Goal: Information Seeking & Learning: Compare options

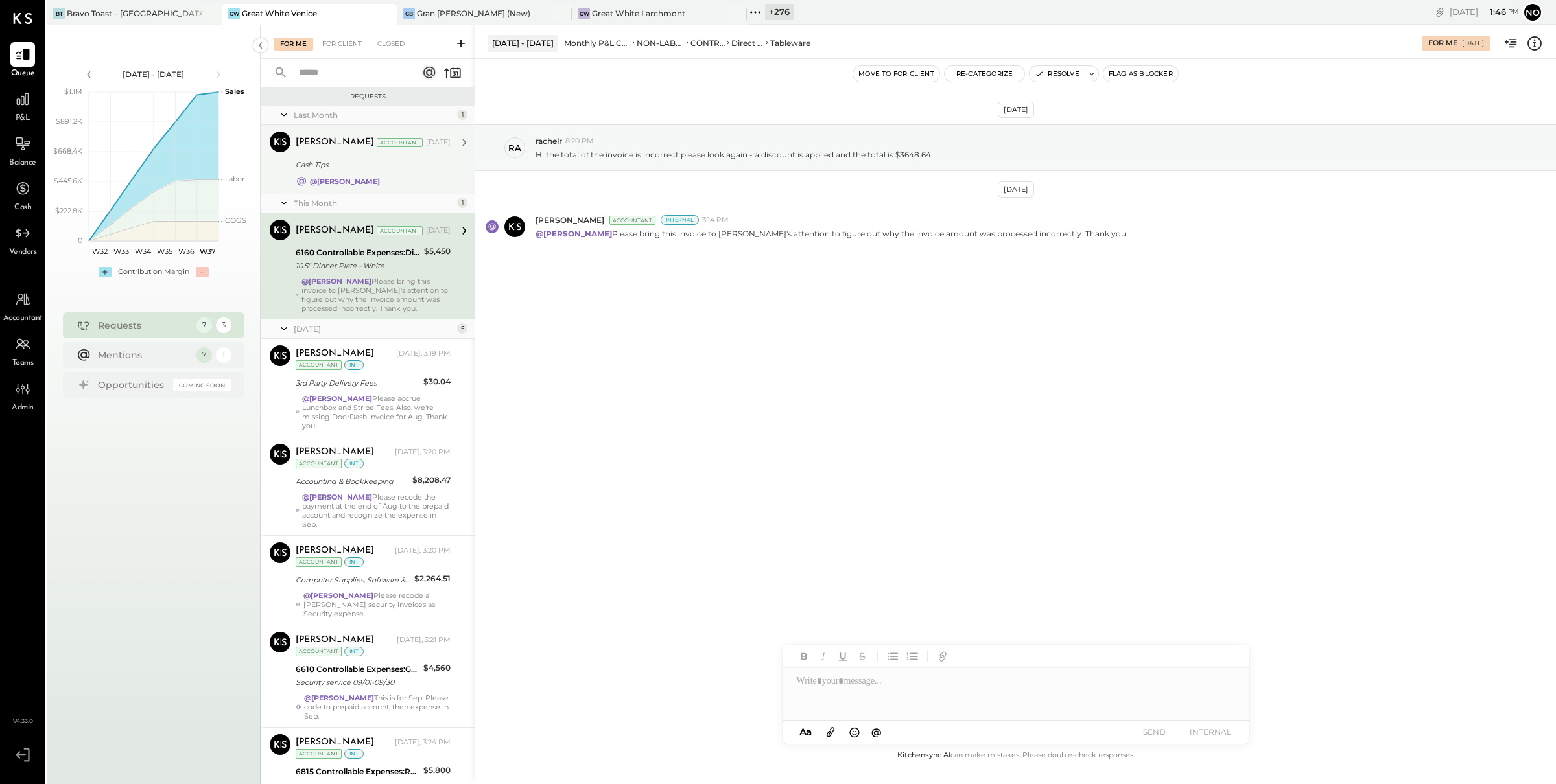
click at [324, 164] on div "Cash Tips" at bounding box center [371, 165] width 151 height 13
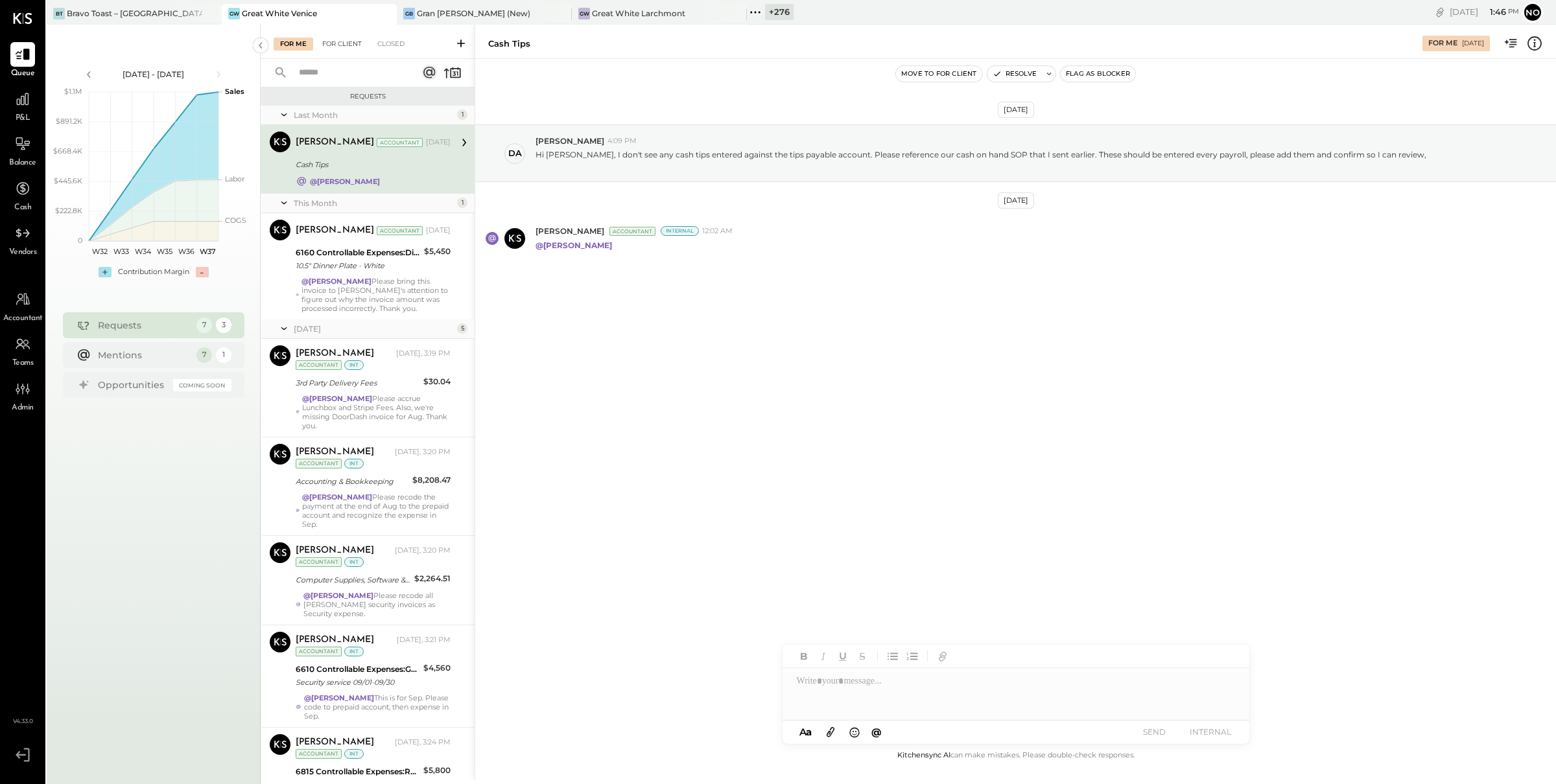
click at [329, 40] on div "For Client" at bounding box center [342, 44] width 53 height 13
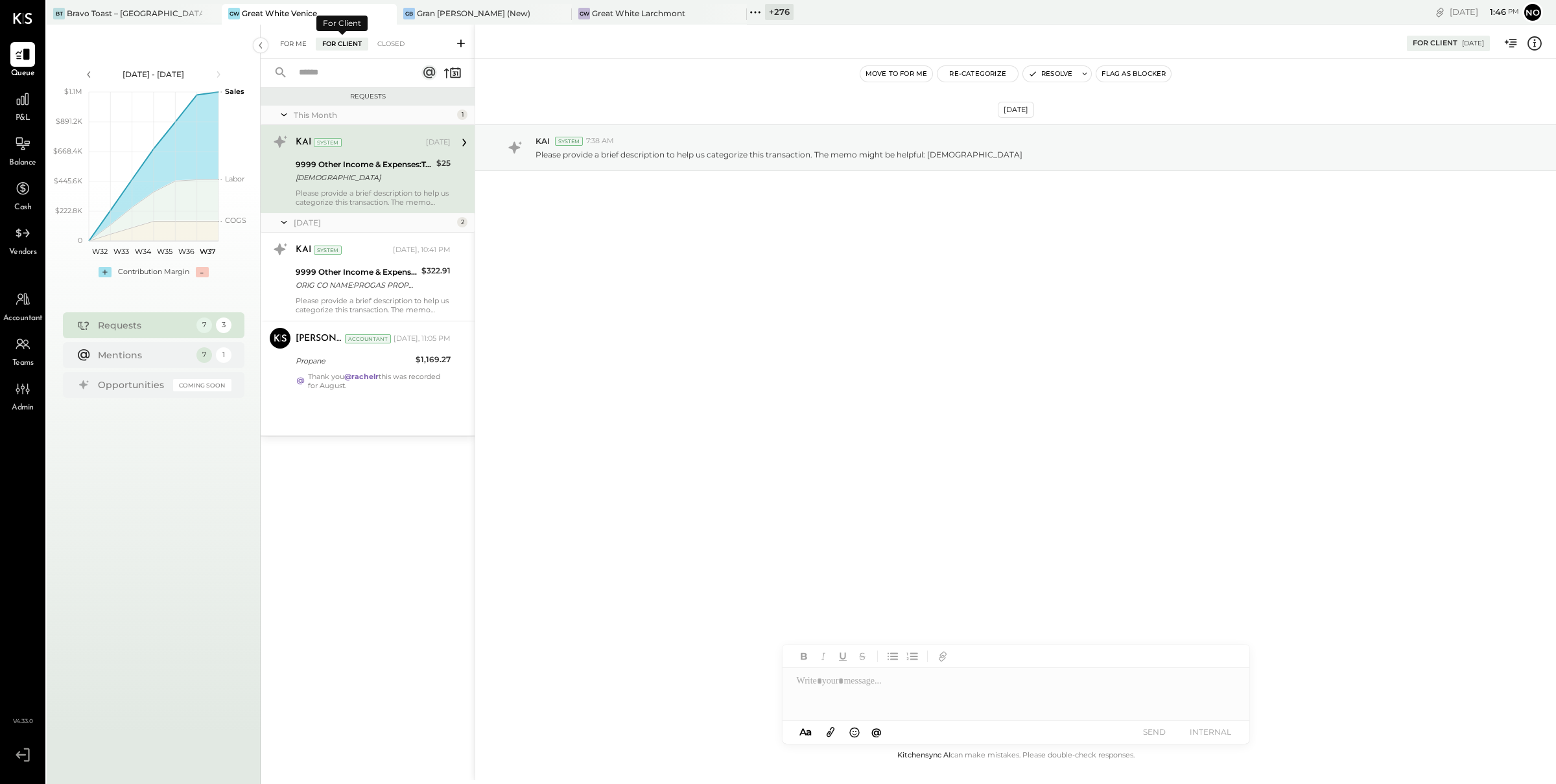
click at [296, 48] on div "For Me" at bounding box center [293, 44] width 39 height 13
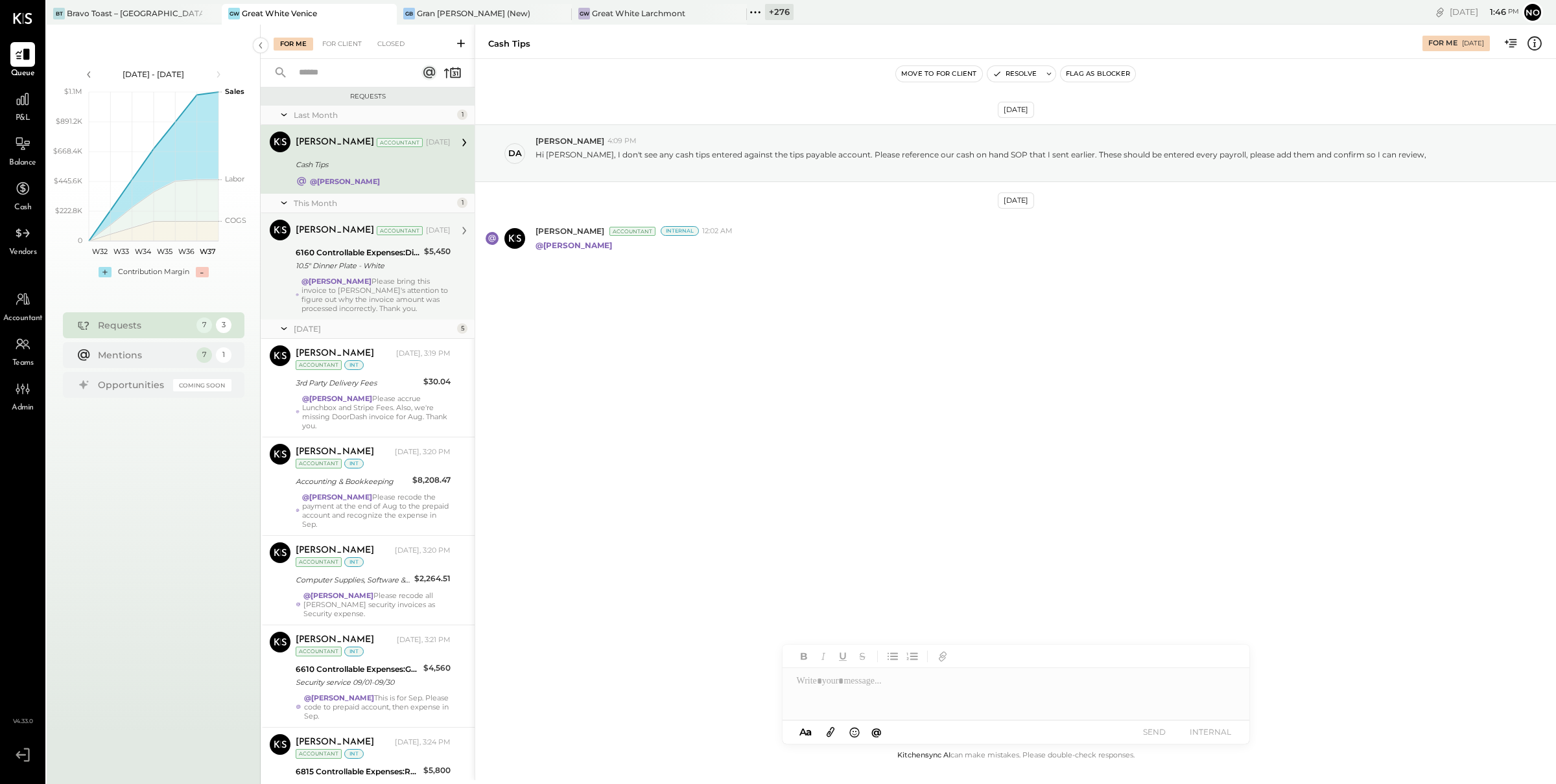
click at [339, 286] on div "@Noemi Balmaceda Please bring this invoice to Derek's attention to figure out w…" at bounding box center [376, 295] width 149 height 36
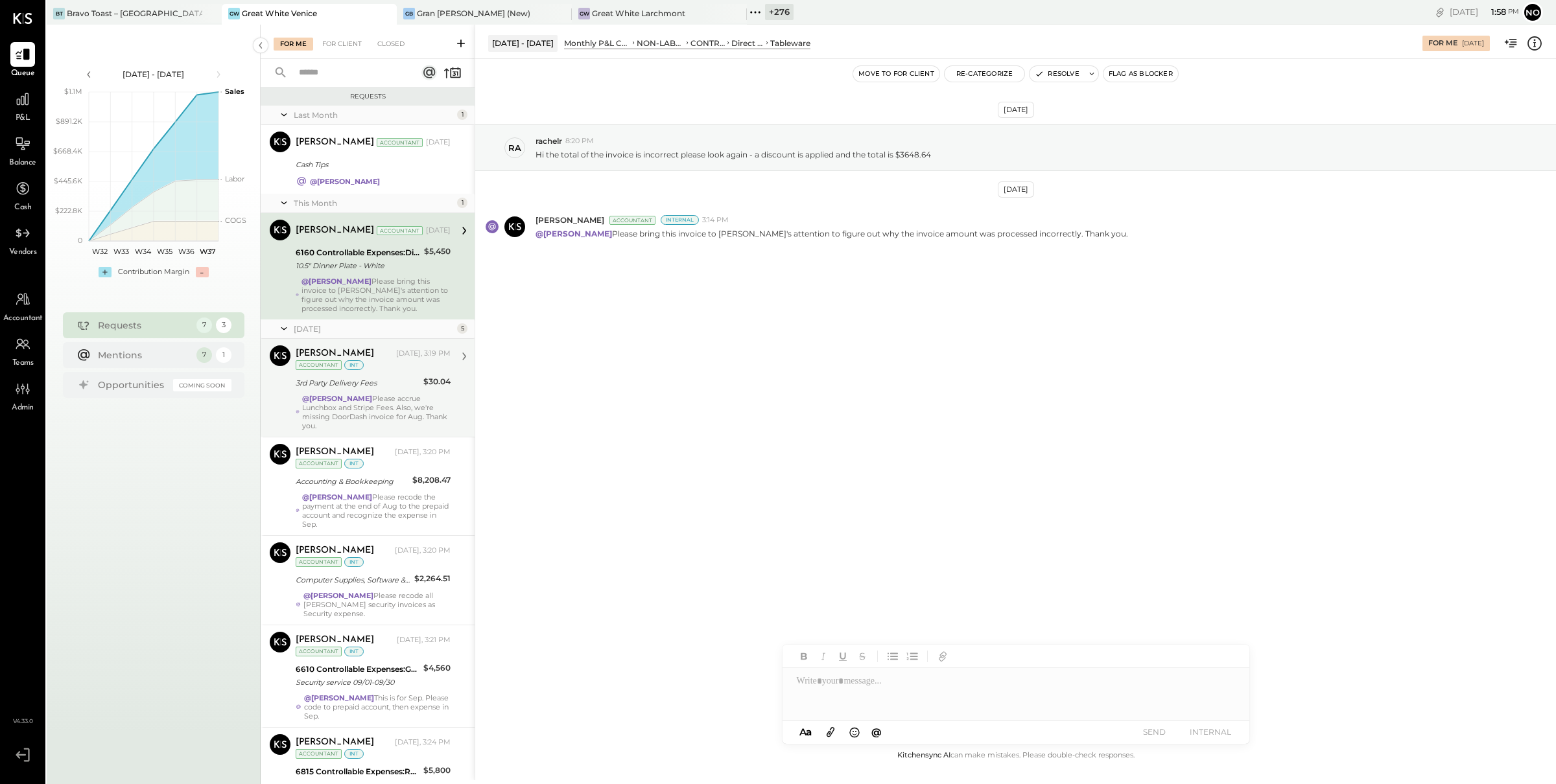
click at [400, 396] on div "@Noemi Balmaceda Please accrue Lunchbox and Stripe Fees. Also, we're missing Do…" at bounding box center [376, 412] width 148 height 36
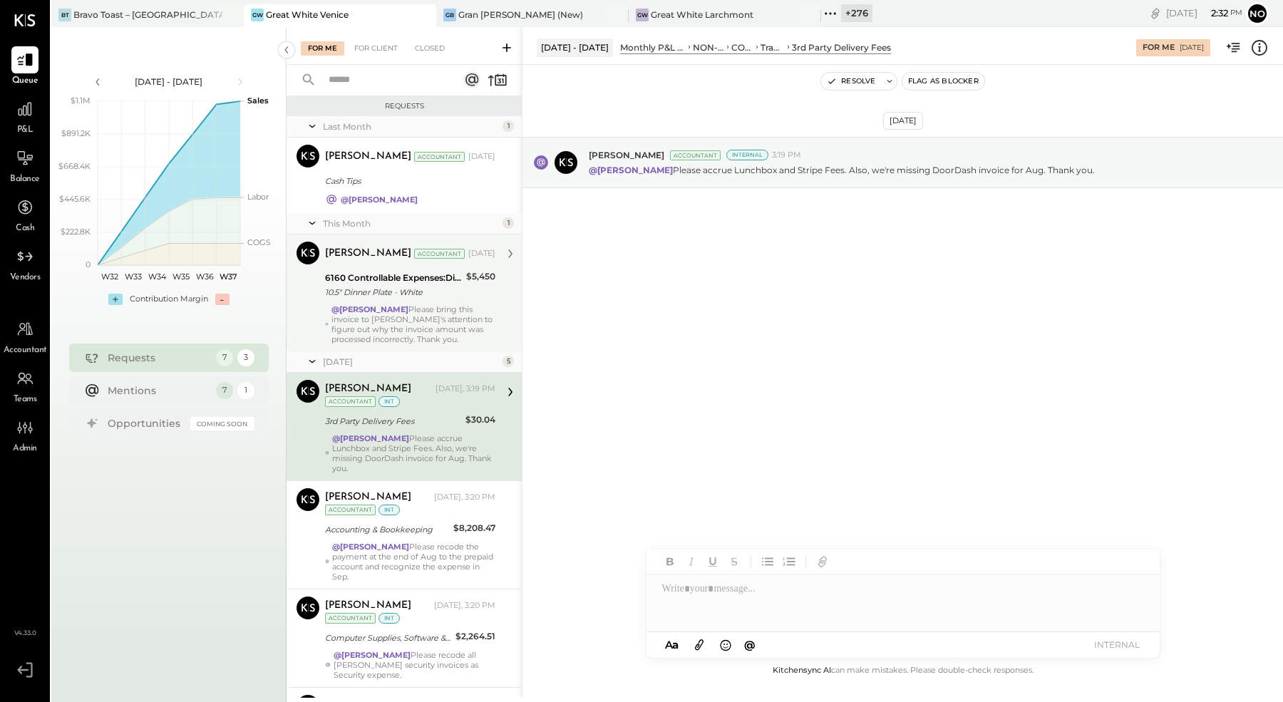
click at [739, 591] on div at bounding box center [902, 602] width 513 height 57
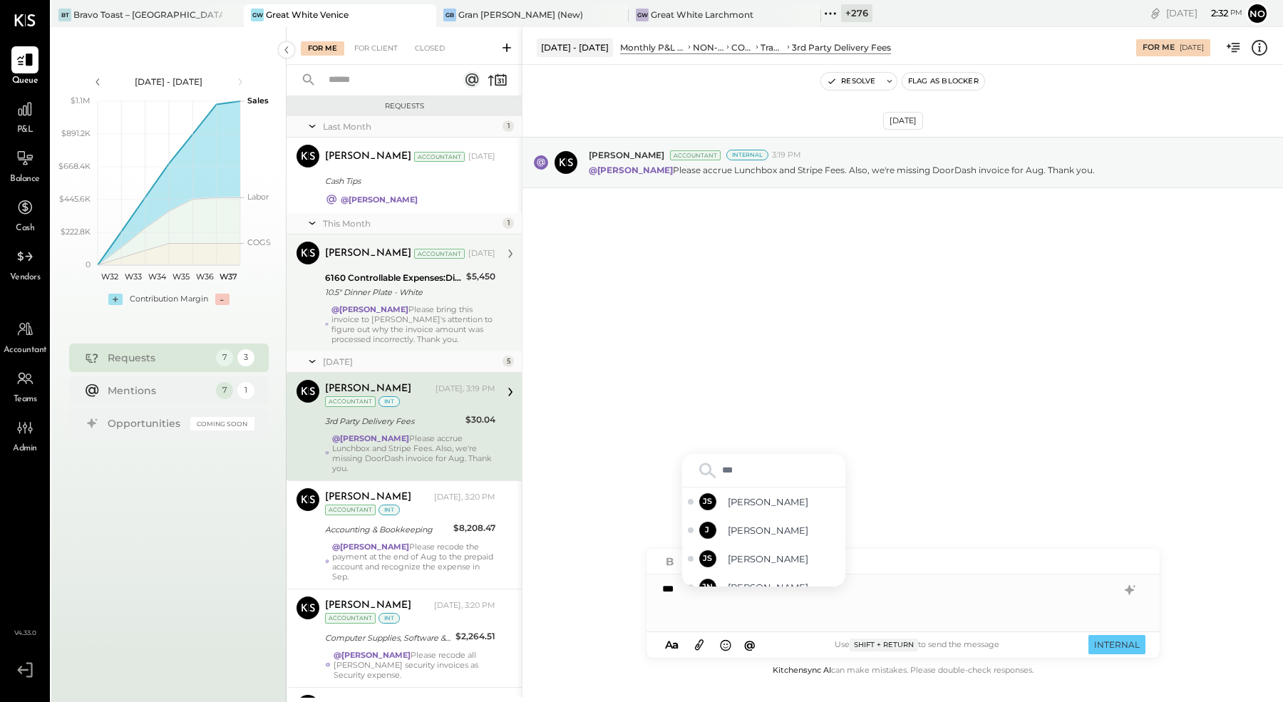
type input "****"
click at [749, 565] on div "JS Joseph Shin" at bounding box center [763, 572] width 163 height 29
drag, startPoint x: 762, startPoint y: 590, endPoint x: 648, endPoint y: 584, distance: 113.4
click at [647, 584] on div "**********" at bounding box center [902, 602] width 513 height 57
click at [428, 312] on div "@Noemi Balmaceda Please bring this invoice to Derek's attention to figure out w…" at bounding box center [413, 324] width 164 height 40
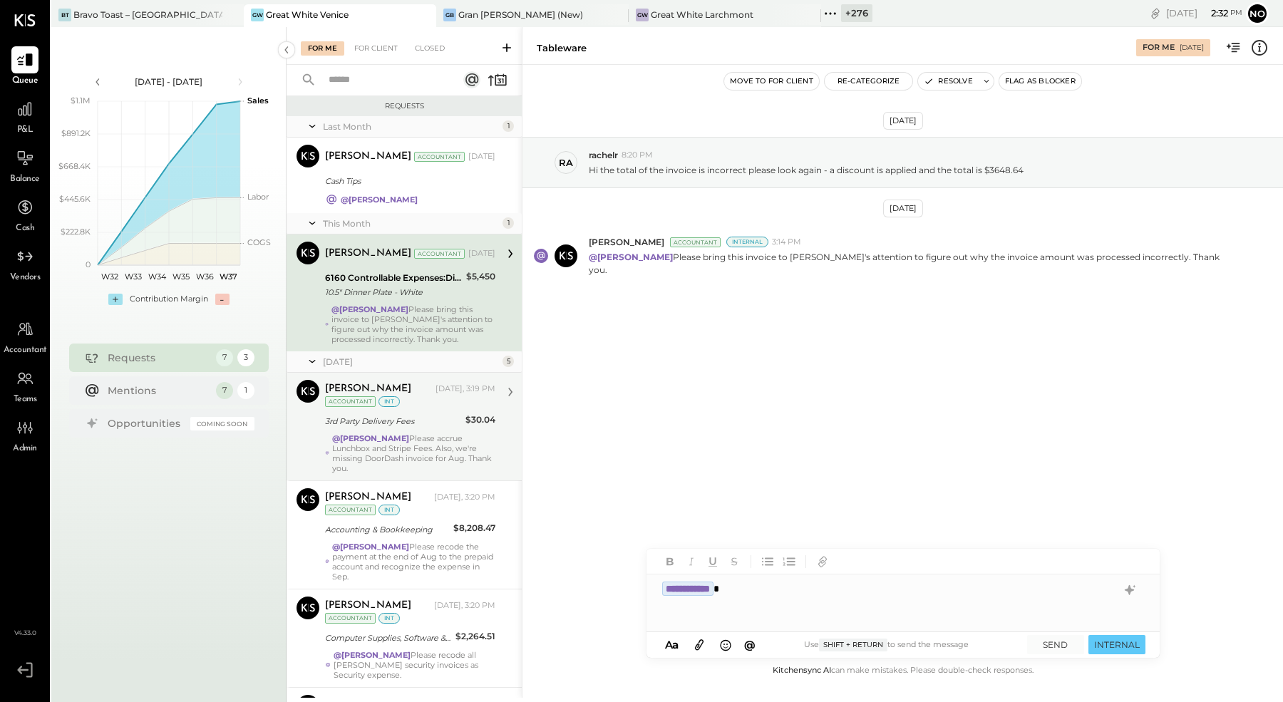
click at [763, 591] on div "**********" at bounding box center [902, 602] width 513 height 57
drag, startPoint x: 753, startPoint y: 590, endPoint x: 645, endPoint y: 588, distance: 108.3
click at [646, 588] on div "**********" at bounding box center [902, 602] width 513 height 57
click at [371, 447] on div "@Noemi Balmaceda Please accrue Lunchbox and Stripe Fees. Also, we're missing Do…" at bounding box center [413, 453] width 163 height 40
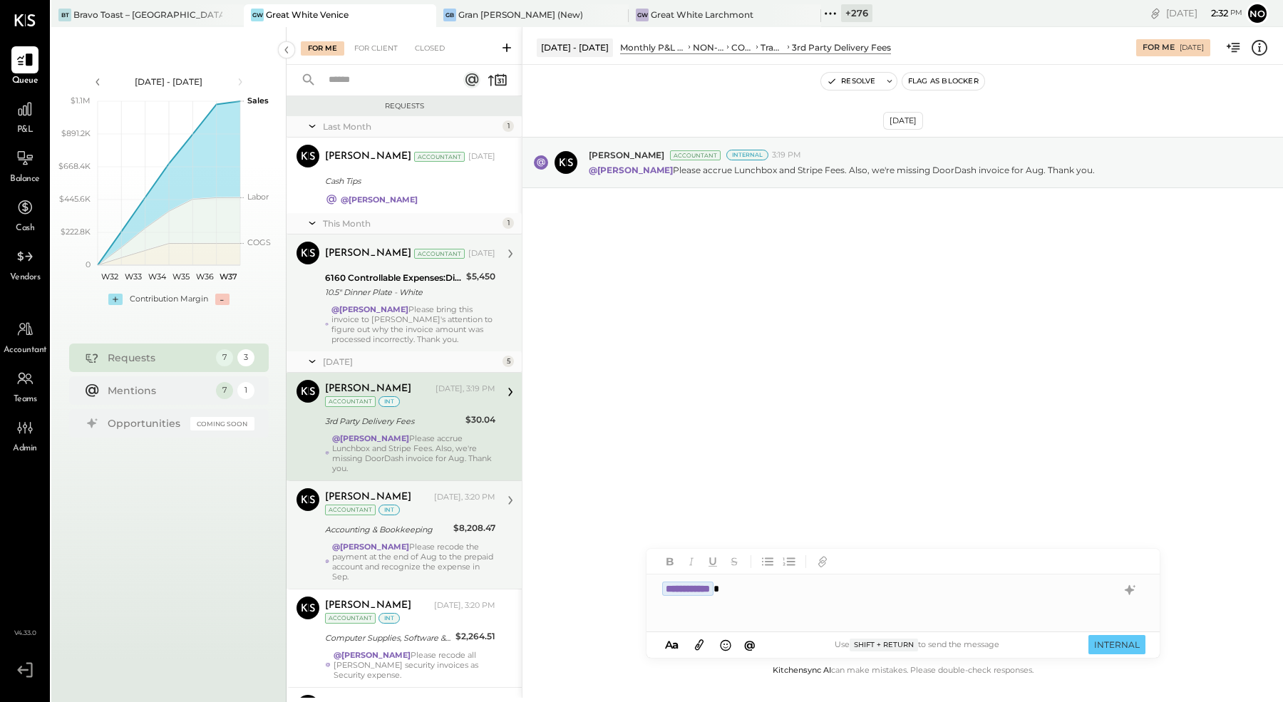
click at [390, 551] on div "@Noemi Balmaceda Please recode the payment at the end of Aug to the prepaid acc…" at bounding box center [413, 562] width 163 height 40
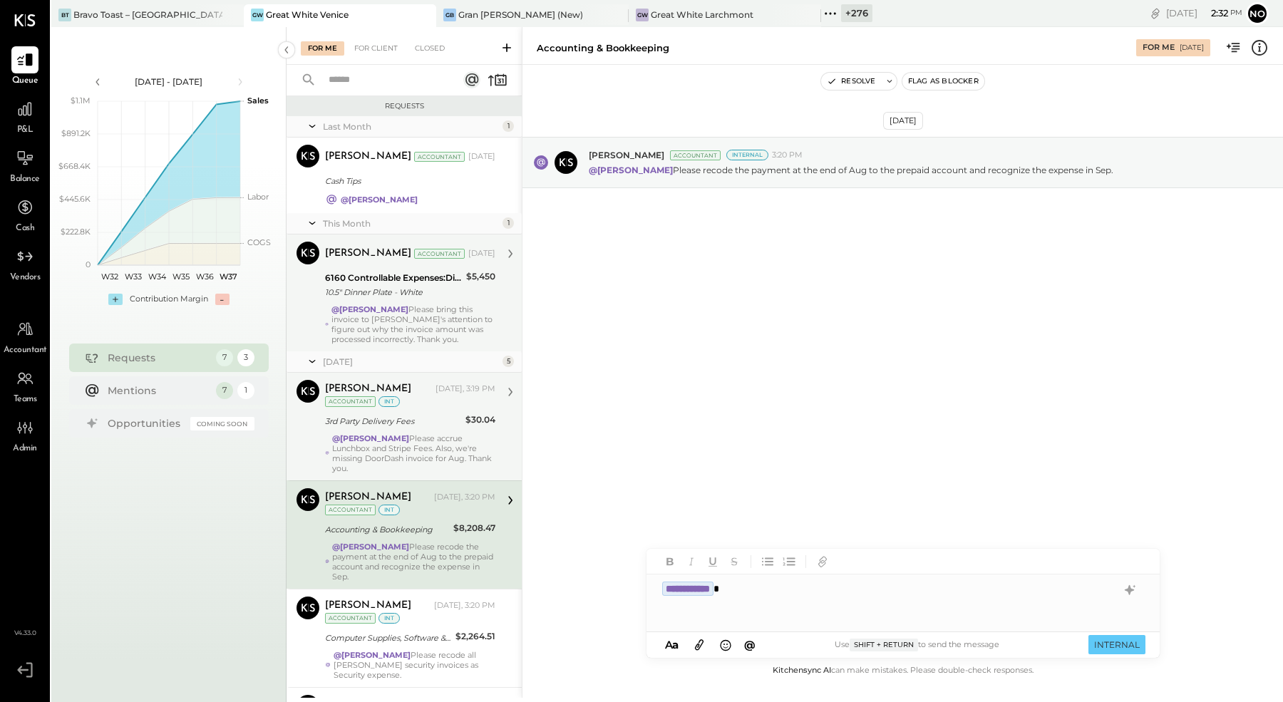
click at [762, 594] on div "**********" at bounding box center [902, 602] width 513 height 57
drag, startPoint x: 1117, startPoint y: 647, endPoint x: 1116, endPoint y: 631, distance: 15.7
click at [1117, 646] on button "INTERNAL" at bounding box center [1116, 644] width 57 height 19
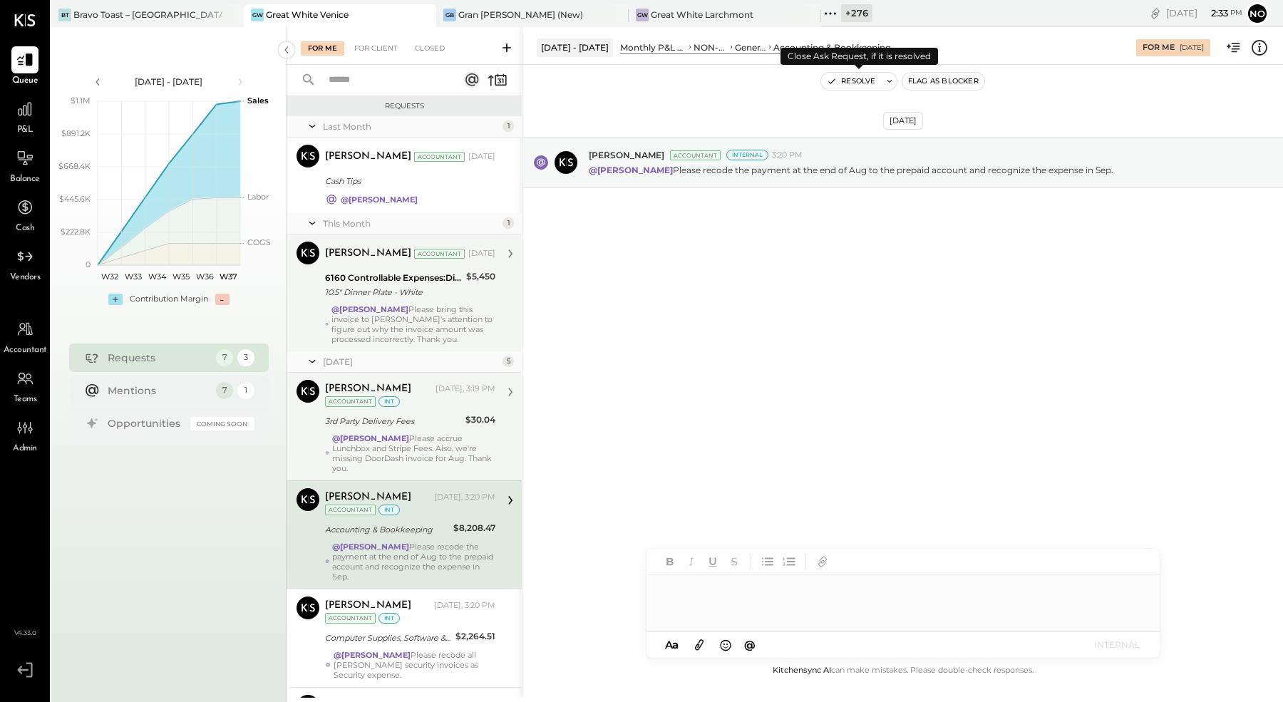
click at [861, 79] on button "Resolve" at bounding box center [851, 81] width 60 height 17
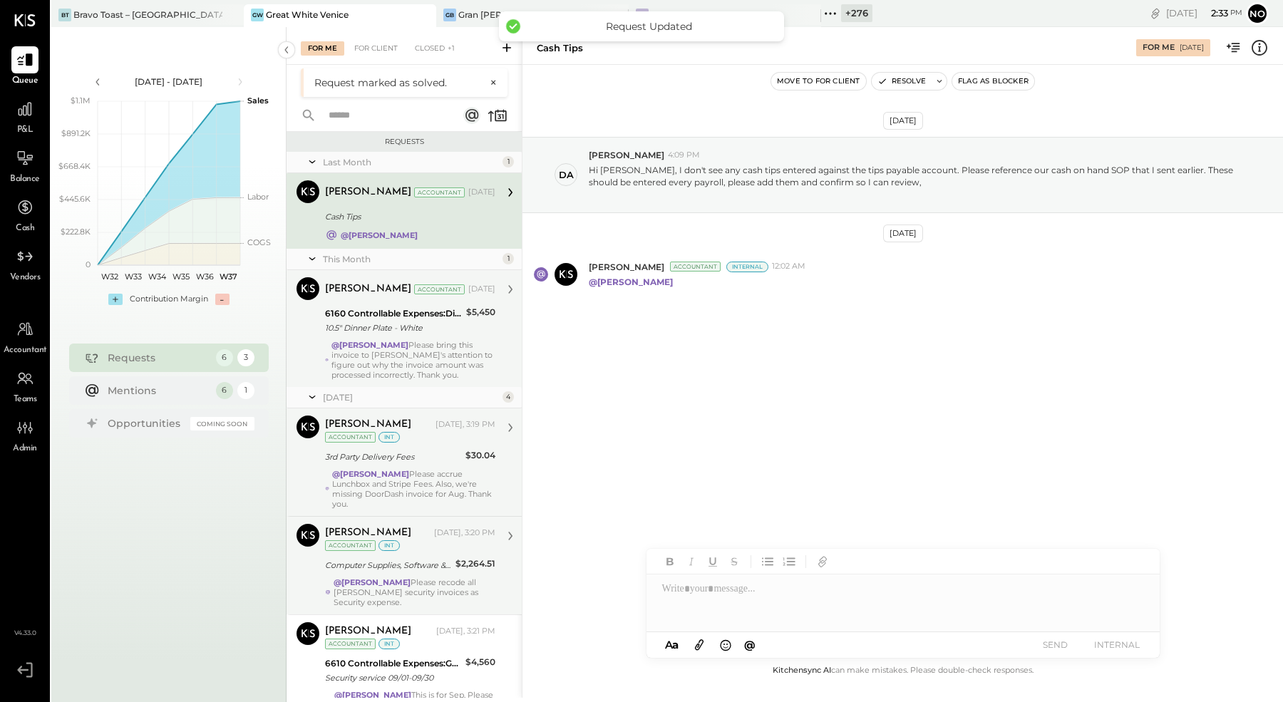
scroll to position [165, 0]
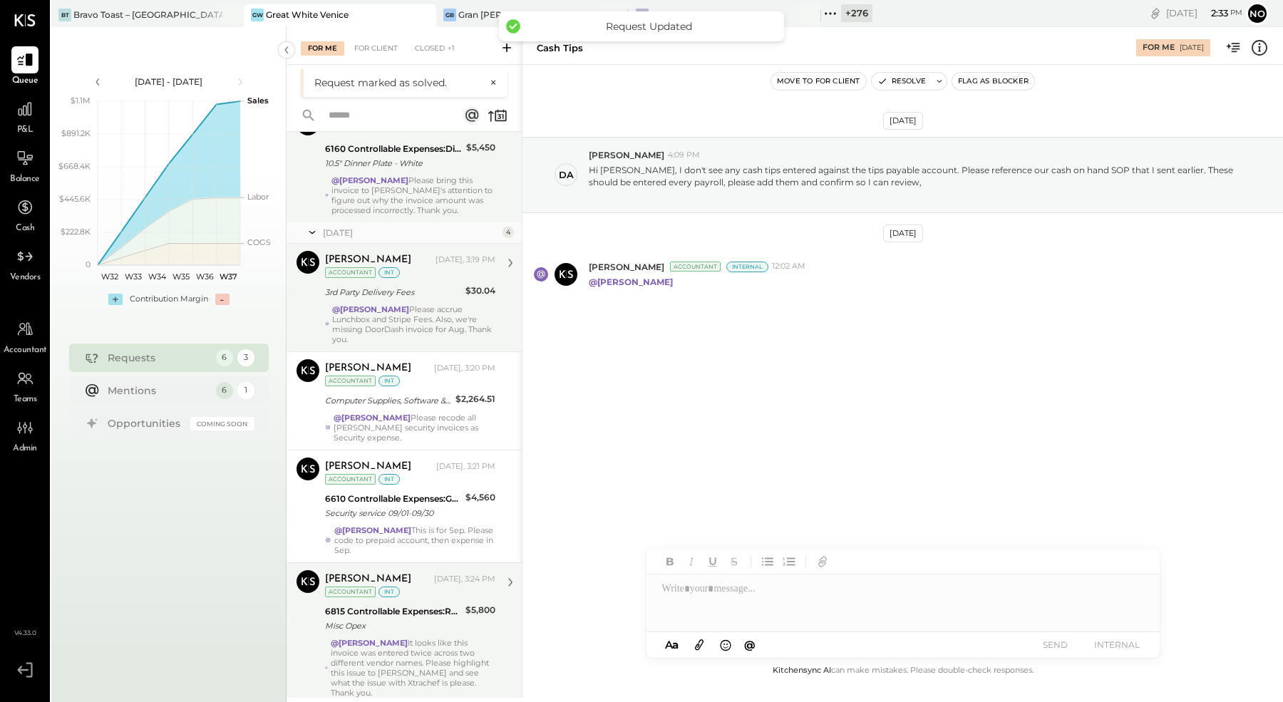
click at [409, 645] on div "@Noemi Balmaceda It looks like this invoice was entered twice across two differ…" at bounding box center [413, 668] width 165 height 60
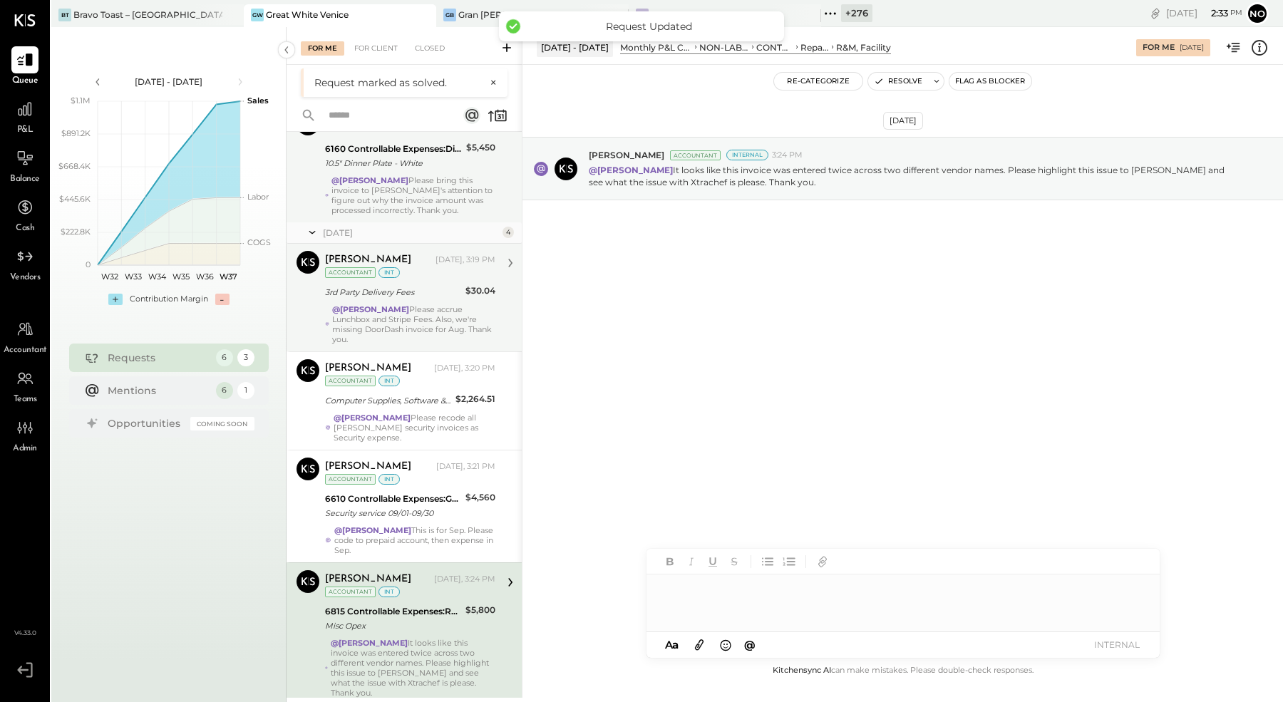
click at [737, 601] on div at bounding box center [902, 602] width 513 height 57
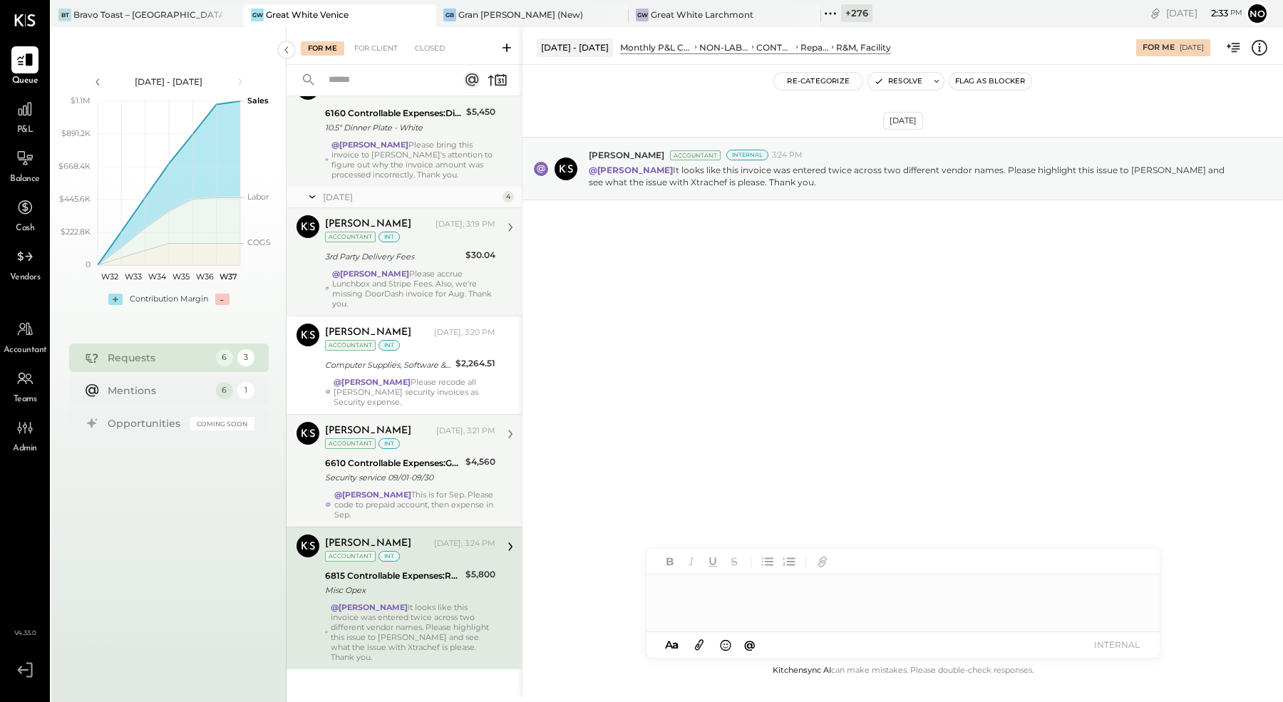
click at [379, 484] on div "Joseph Shin Yesterday, 3:21 PM Accountant int 6610 Controllable Expenses:Genera…" at bounding box center [410, 471] width 170 height 98
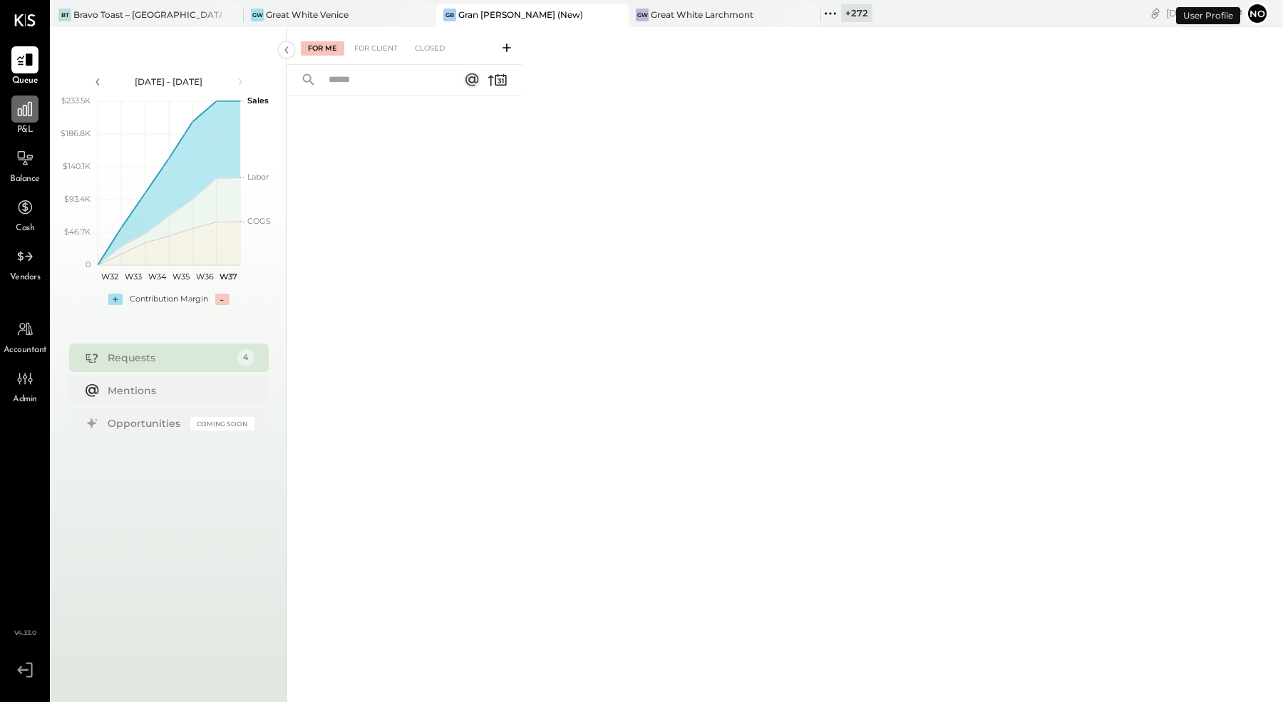
click at [26, 120] on div at bounding box center [24, 108] width 27 height 27
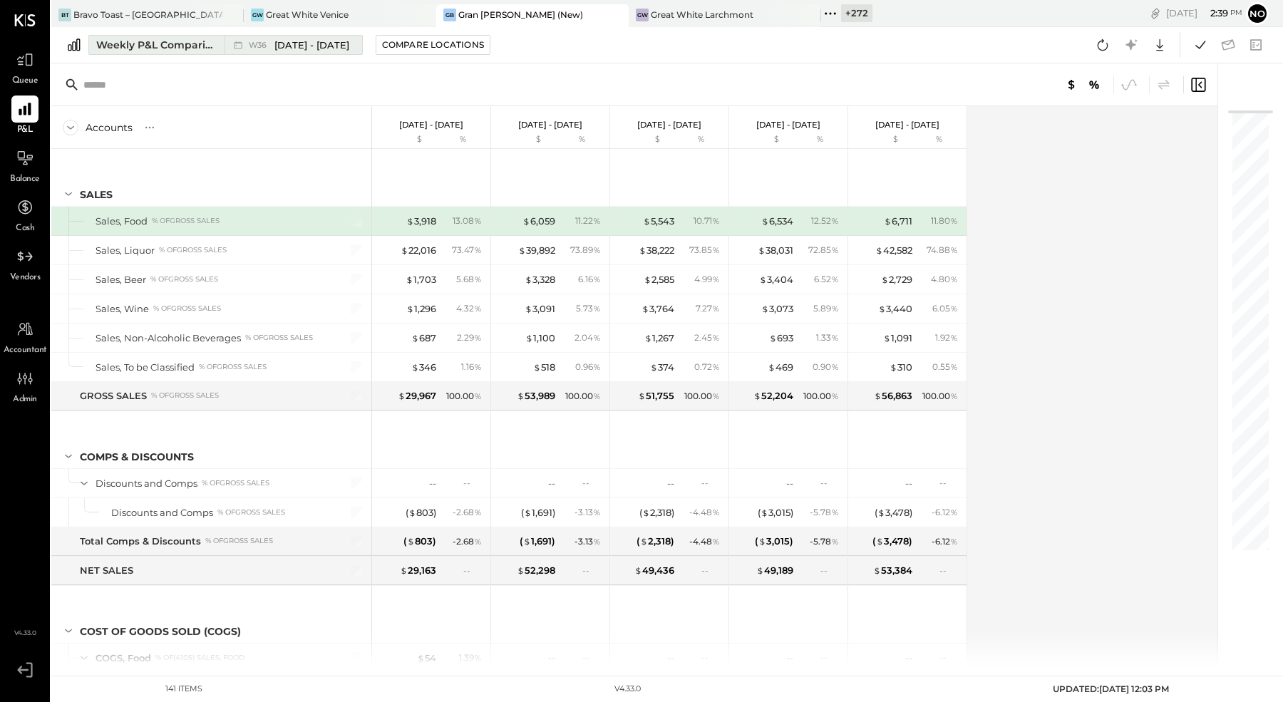
click at [182, 48] on div "Weekly P&L Comparison" at bounding box center [156, 45] width 120 height 14
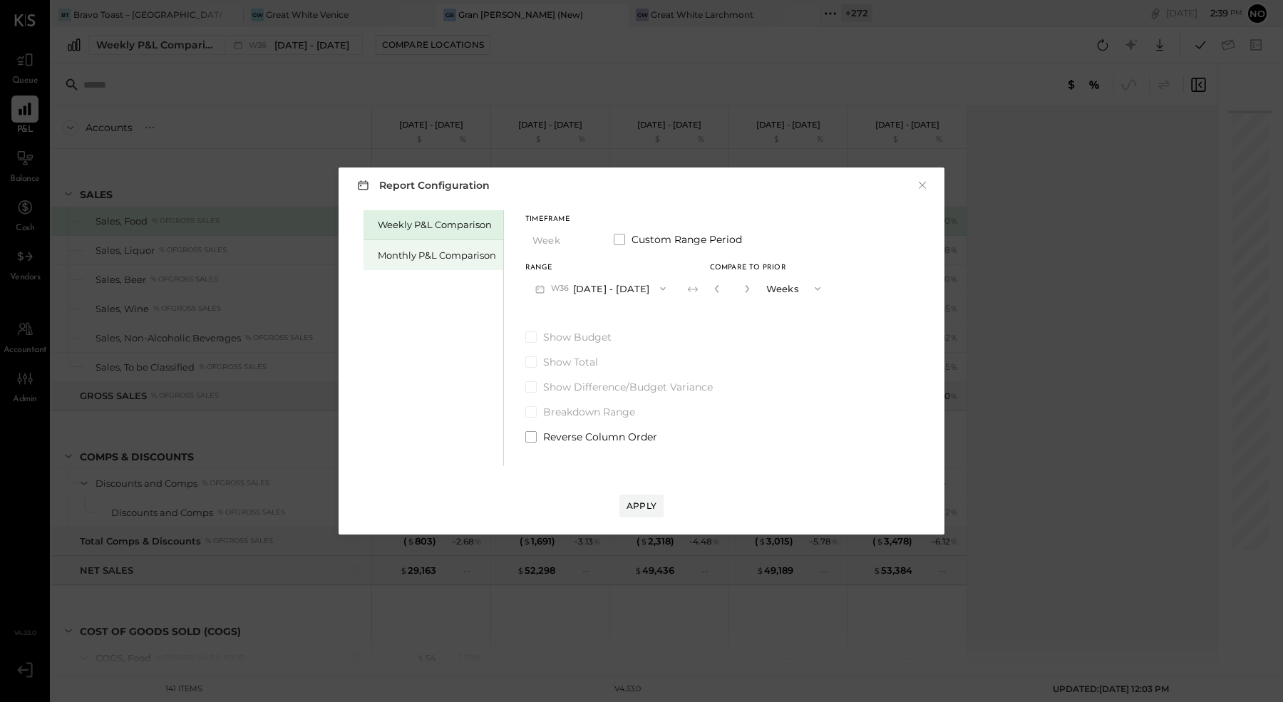
click at [435, 255] on div "Monthly P&L Comparison" at bounding box center [437, 256] width 118 height 14
click at [634, 286] on button "M09 Sep 1 - 30, 2025" at bounding box center [600, 288] width 150 height 26
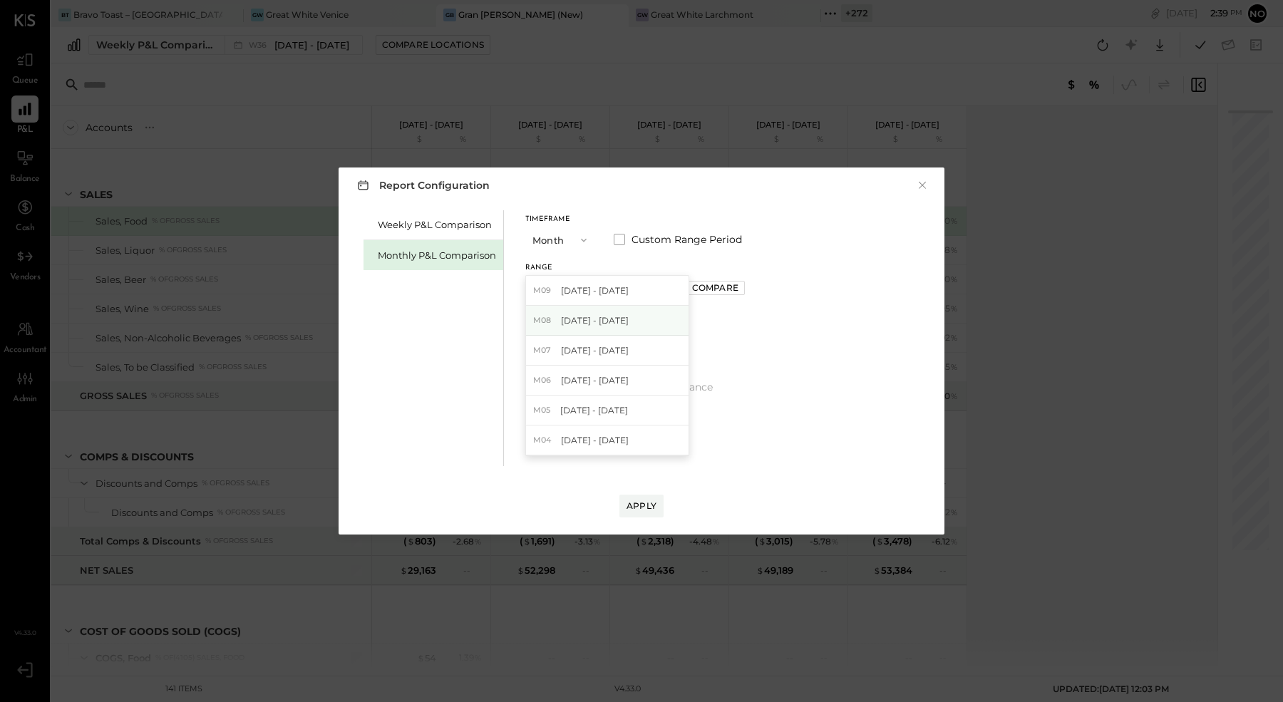
click at [602, 321] on span "Aug 1 - 31, 2025" at bounding box center [595, 320] width 68 height 12
click at [703, 284] on div "Compare" at bounding box center [715, 287] width 46 height 12
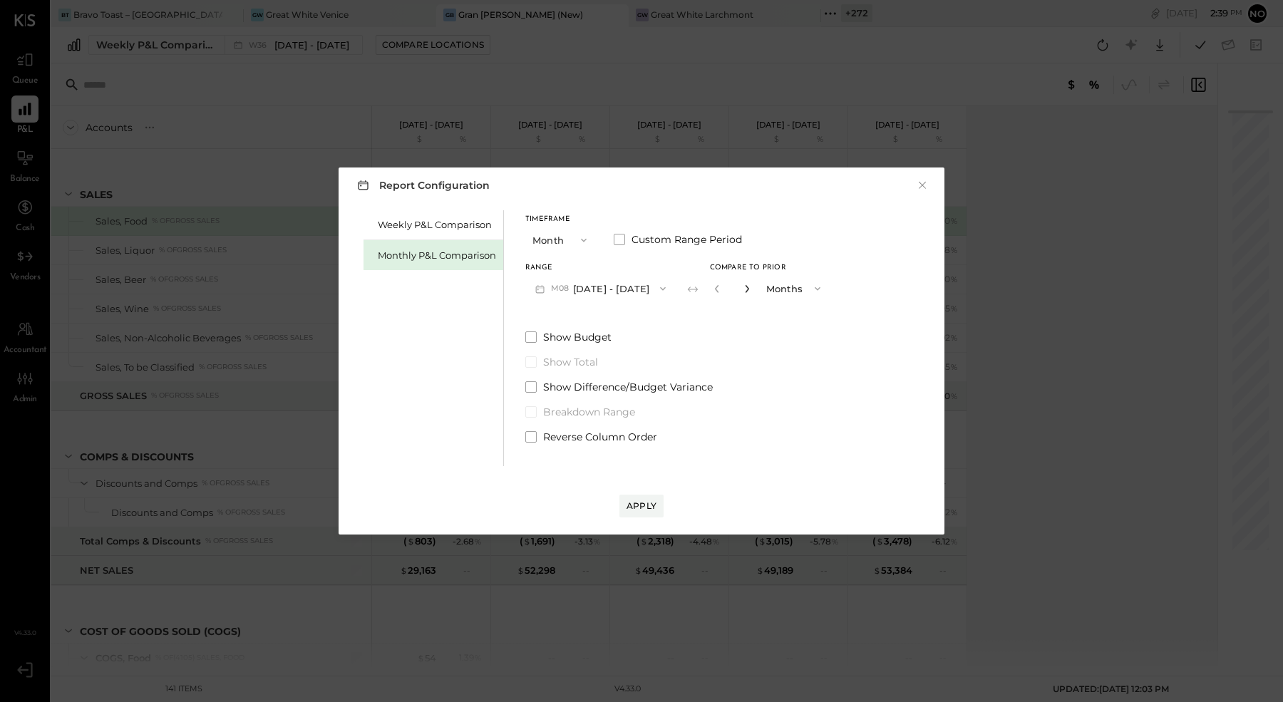
click at [742, 292] on icon "button" at bounding box center [746, 288] width 9 height 9
type input "*"
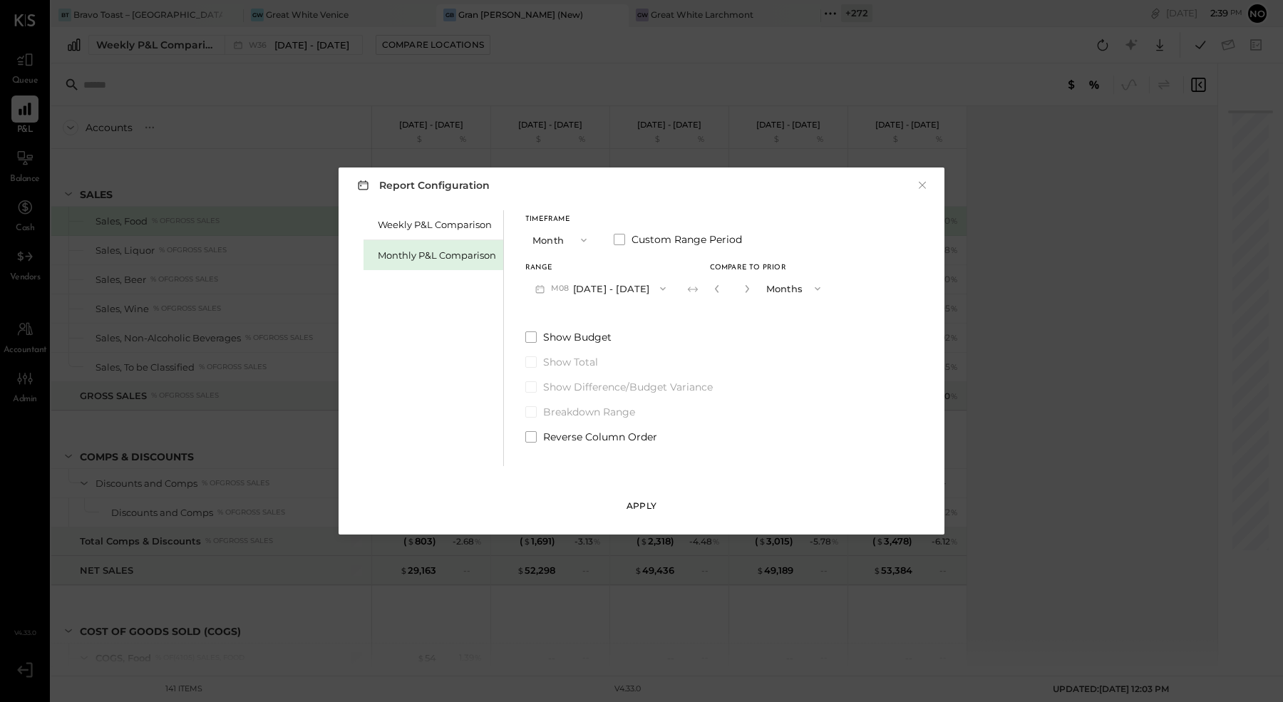
click at [641, 508] on div "Apply" at bounding box center [641, 505] width 30 height 12
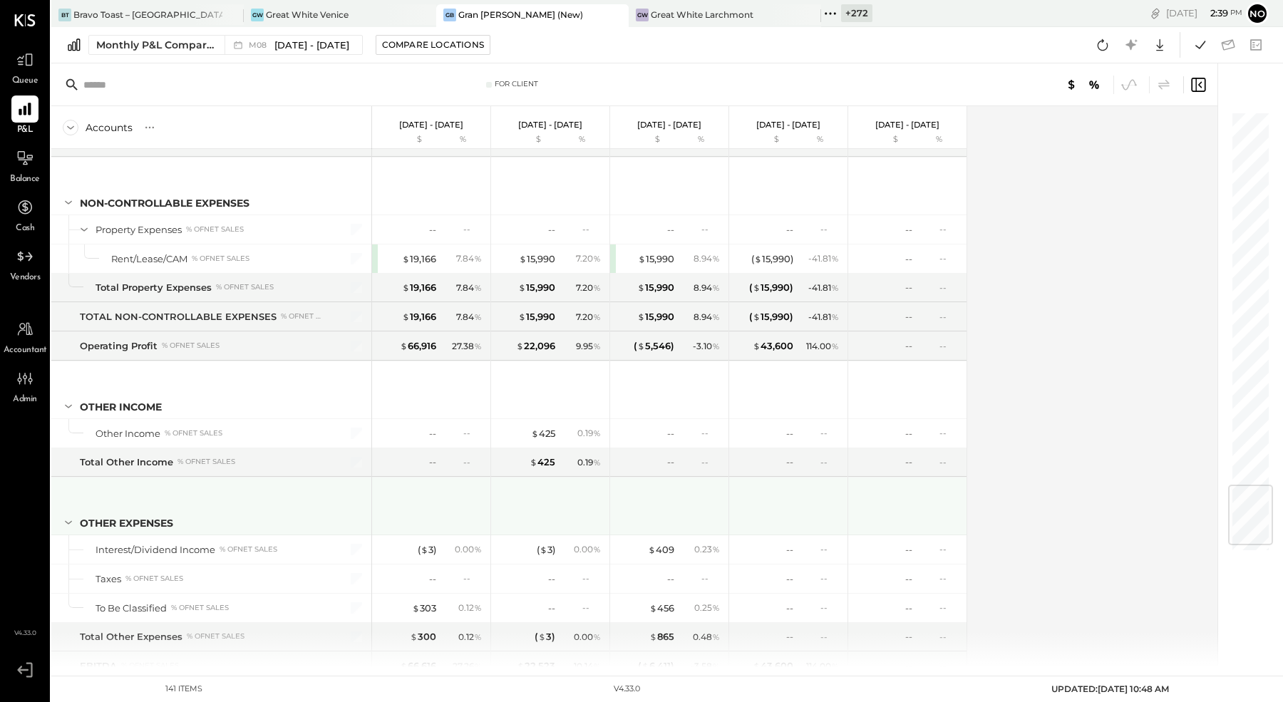
scroll to position [3171, 0]
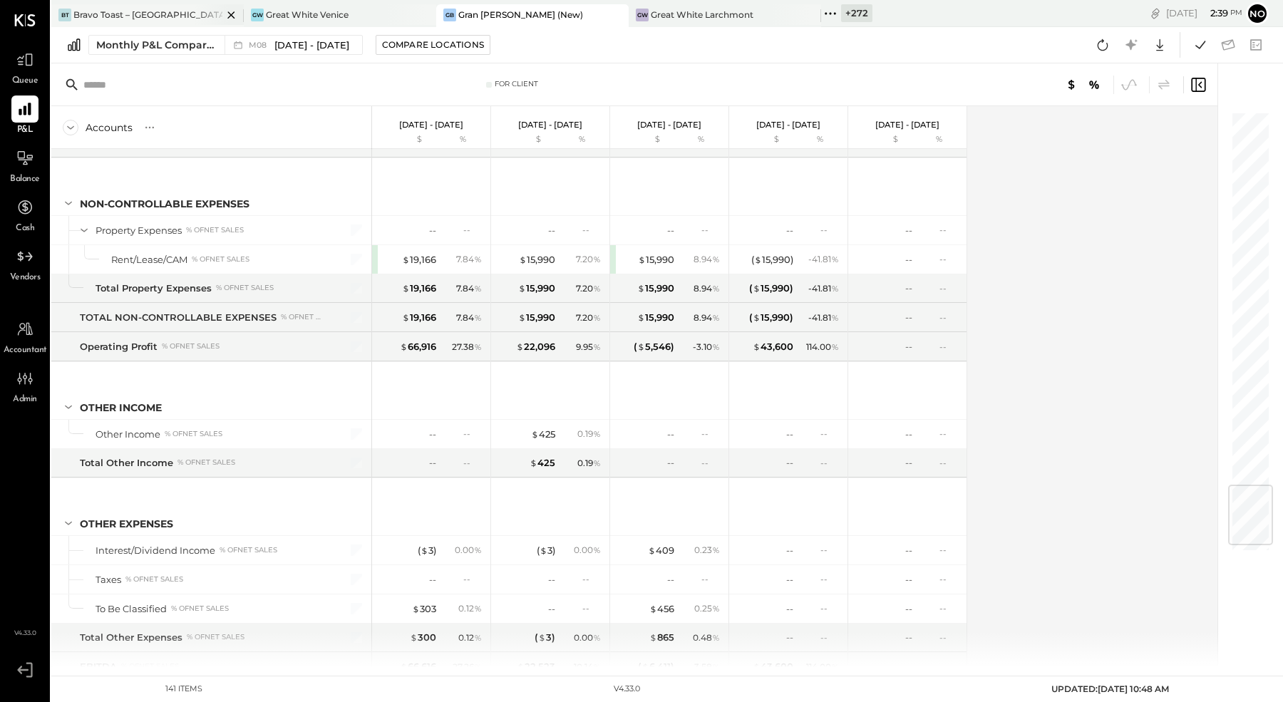
click at [161, 12] on div "Bravo Toast – [GEOGRAPHIC_DATA]" at bounding box center [147, 15] width 149 height 12
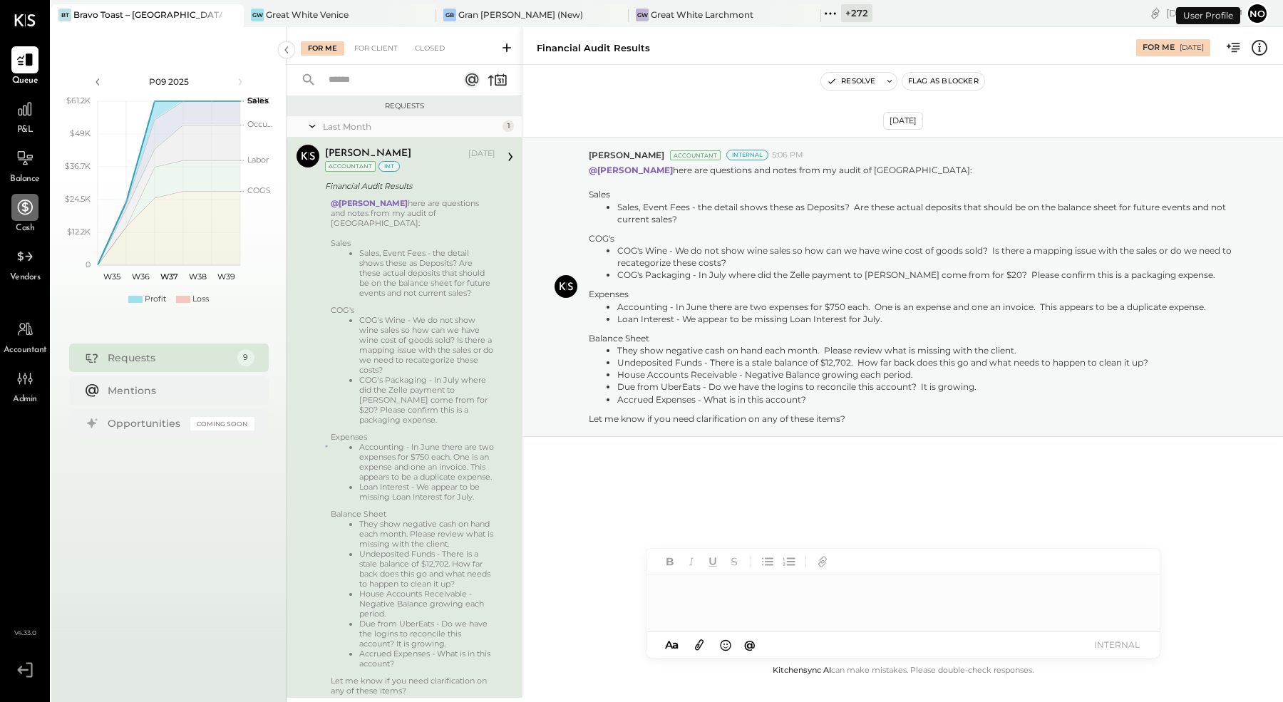
scroll to position [32, 0]
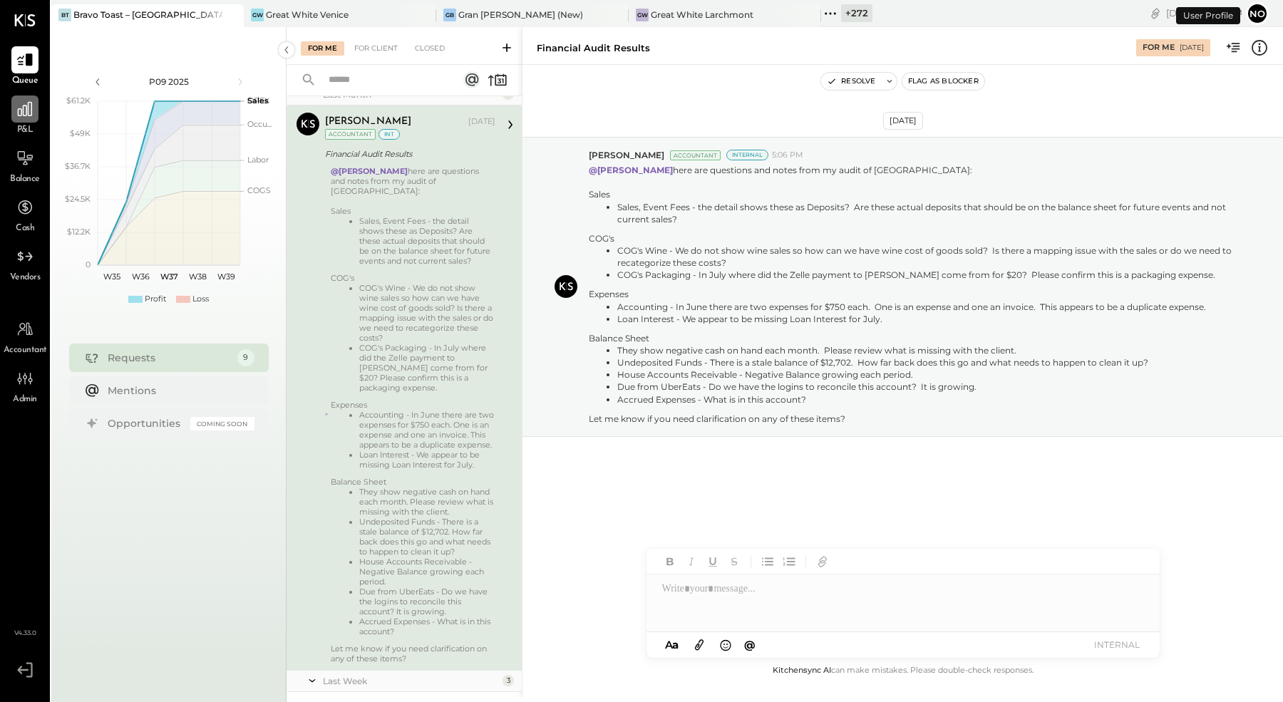
click at [30, 112] on icon at bounding box center [25, 109] width 19 height 19
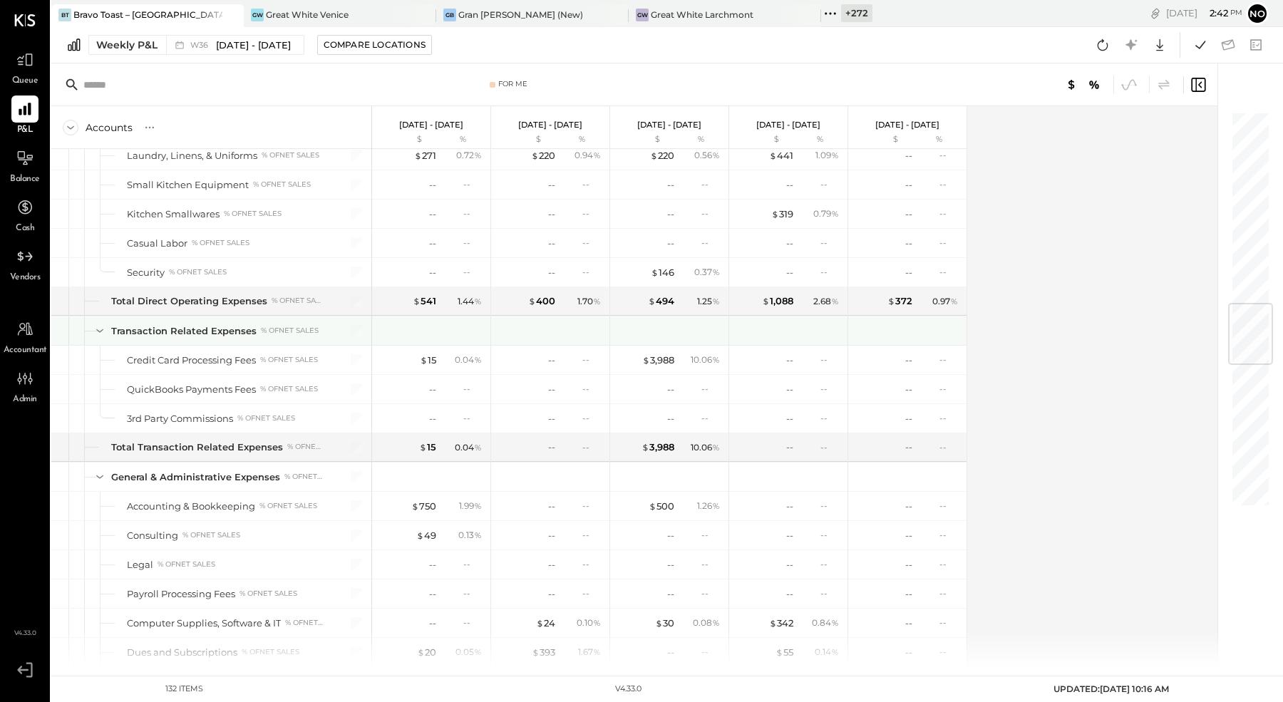
scroll to position [1614, 0]
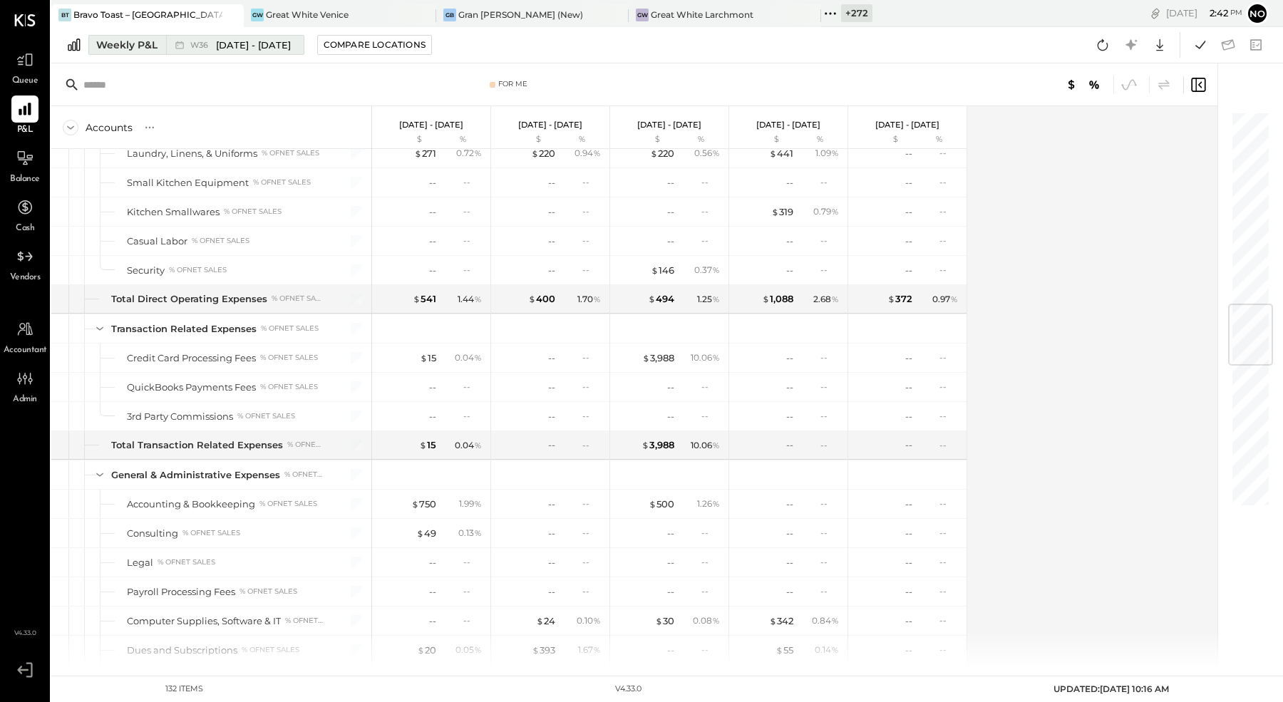
click at [204, 41] on span "W36" at bounding box center [201, 45] width 22 height 8
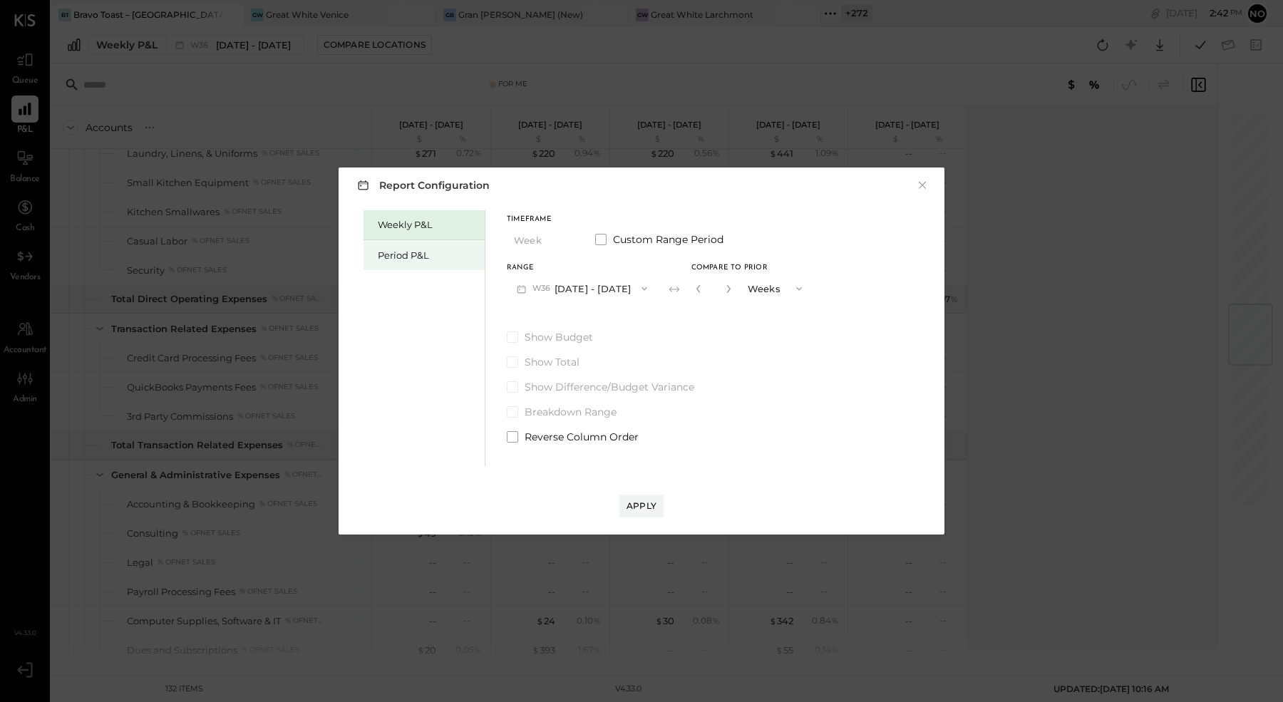
click at [423, 254] on div "Period P&L" at bounding box center [428, 256] width 100 height 14
click at [620, 286] on button "P09 Aug 25 - Sep 28, 2025" at bounding box center [581, 288] width 148 height 26
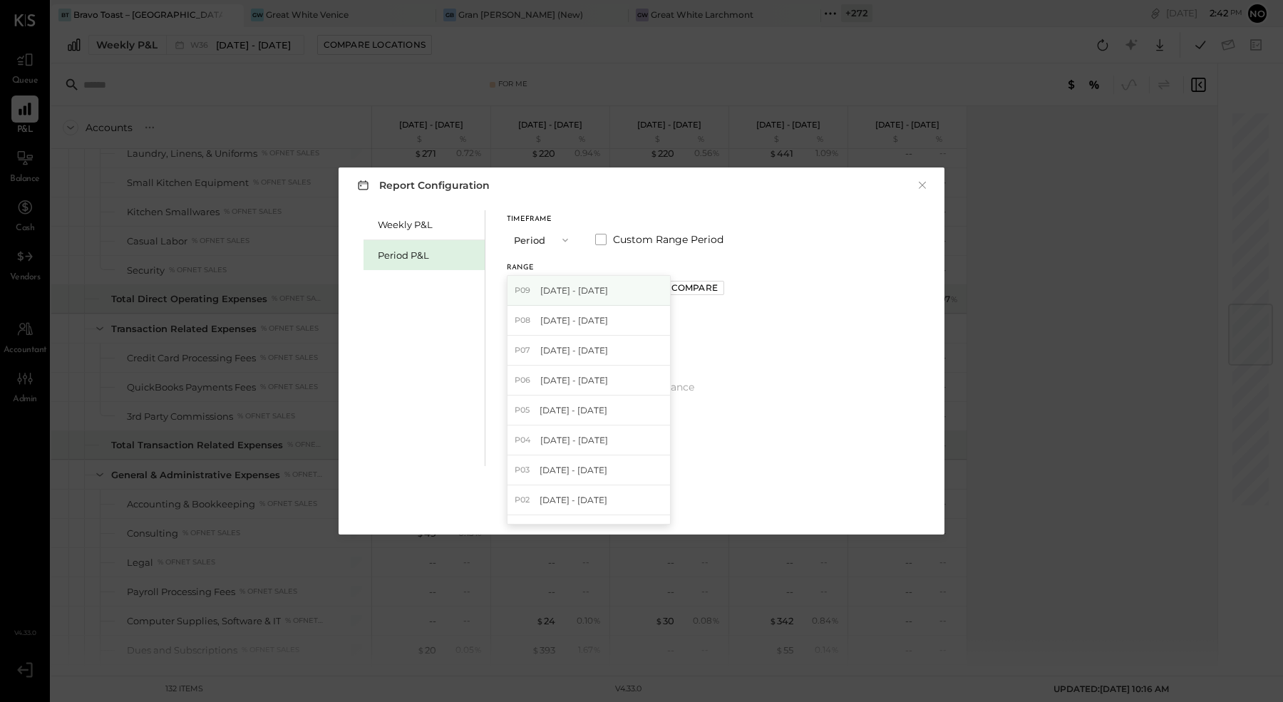
click at [565, 291] on span "Aug 25 - Sep 28, 2025" at bounding box center [574, 290] width 68 height 12
click at [713, 293] on div "Compare" at bounding box center [694, 287] width 46 height 12
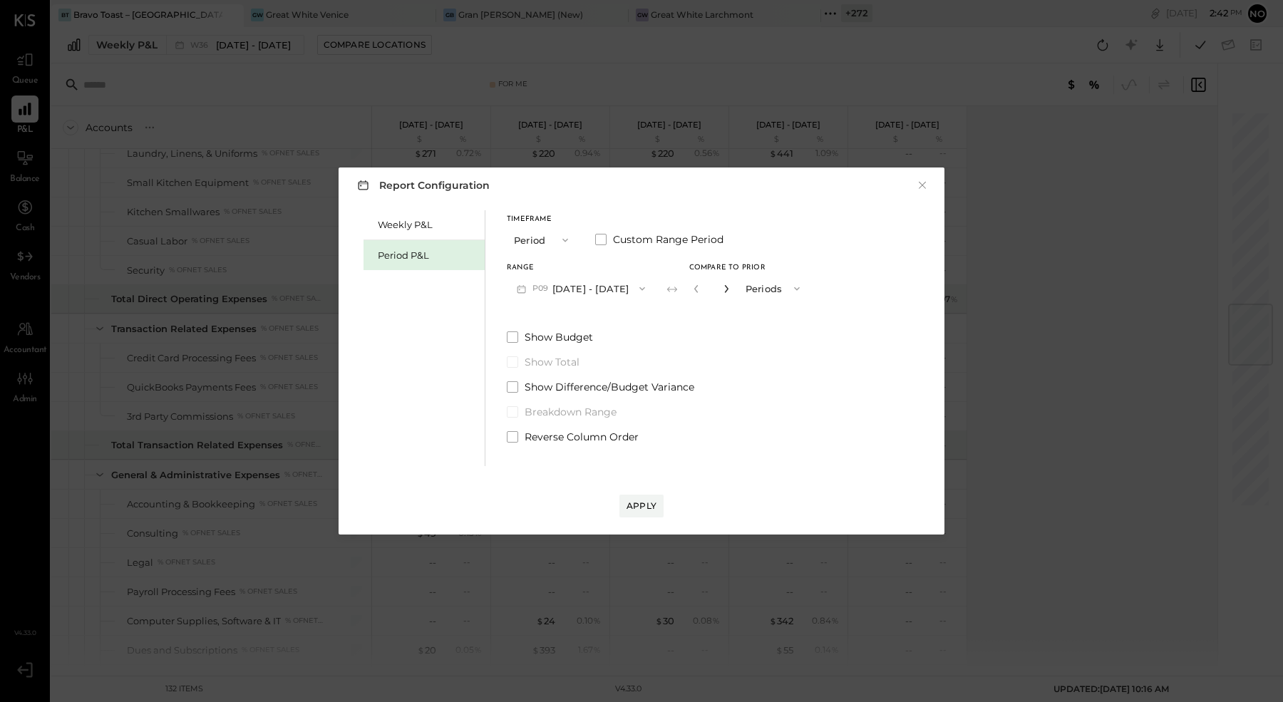
click at [730, 290] on icon "button" at bounding box center [726, 288] width 9 height 9
type input "*"
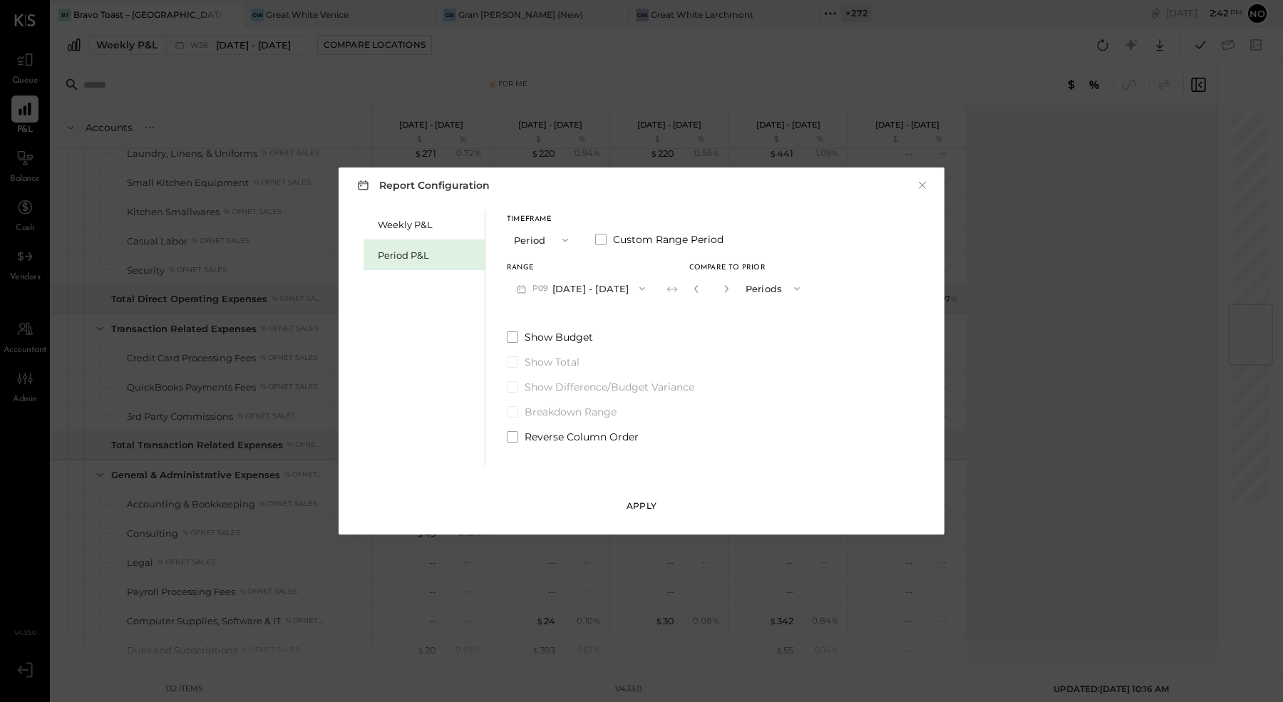
click at [647, 499] on div "Apply" at bounding box center [641, 505] width 30 height 12
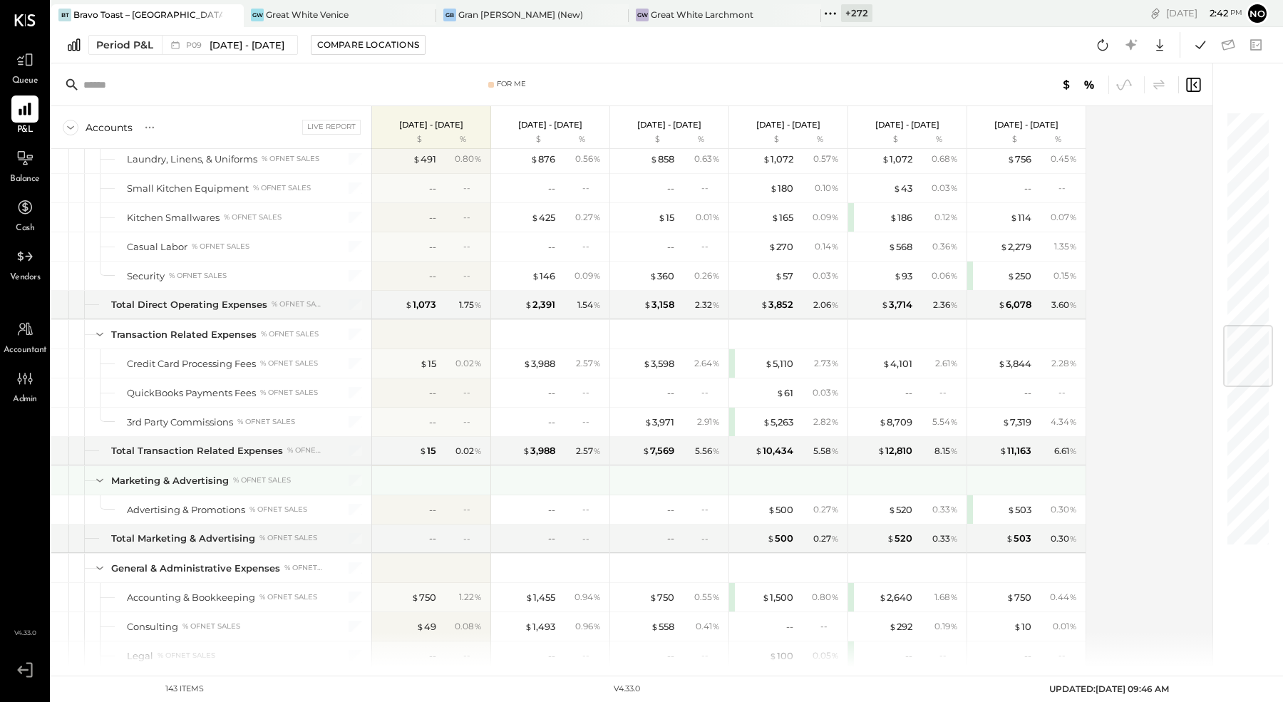
scroll to position [1791, 0]
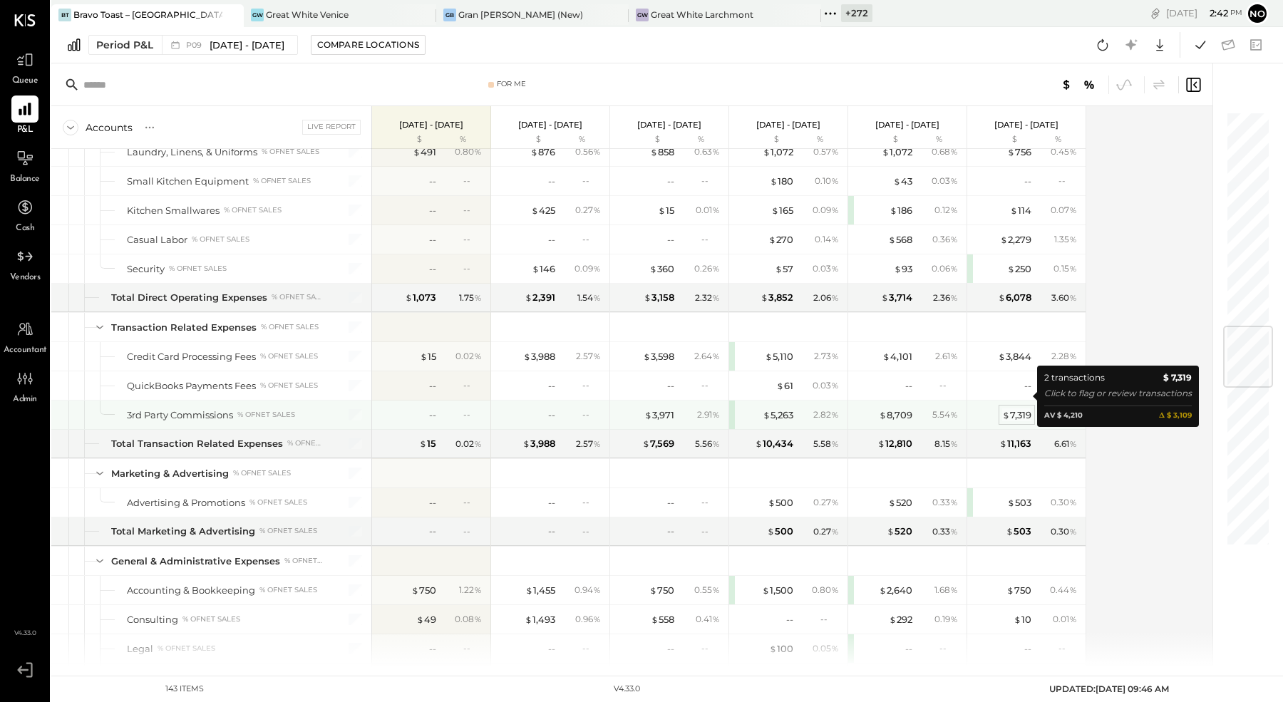
click at [1012, 408] on div "$ 7,319" at bounding box center [1016, 415] width 29 height 14
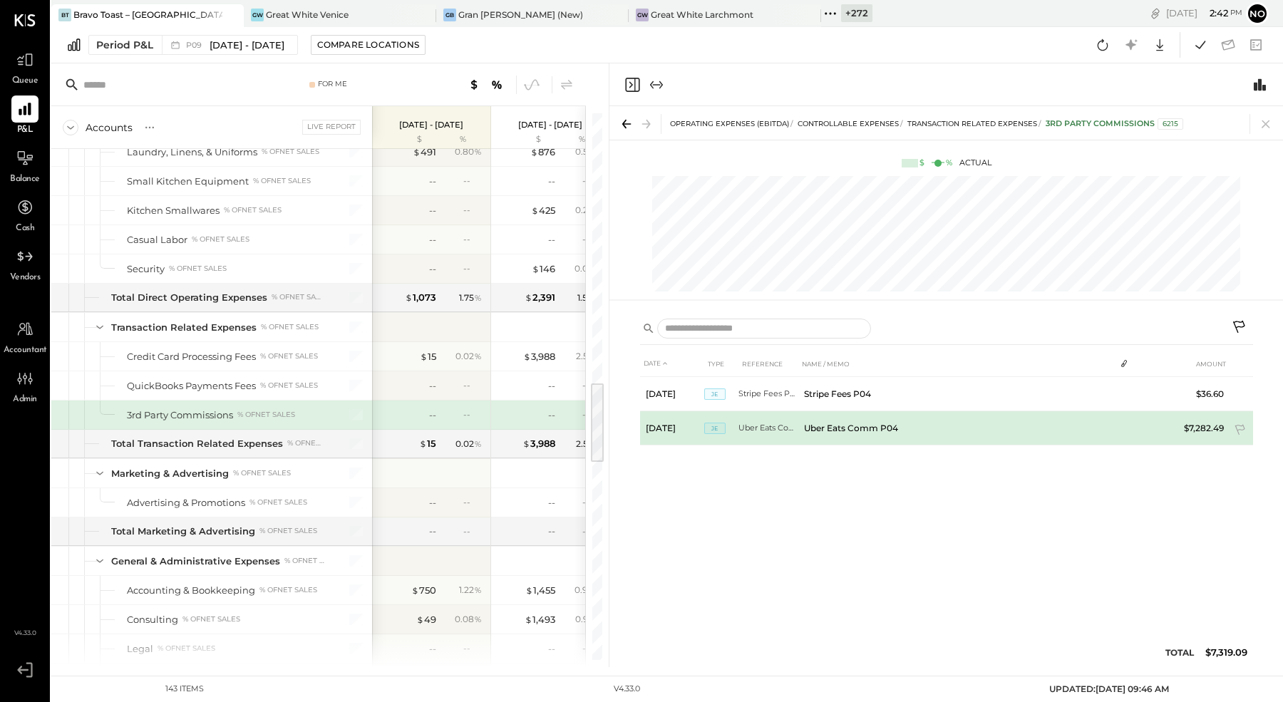
click at [913, 436] on td "Uber Eats Comm P04" at bounding box center [956, 428] width 316 height 34
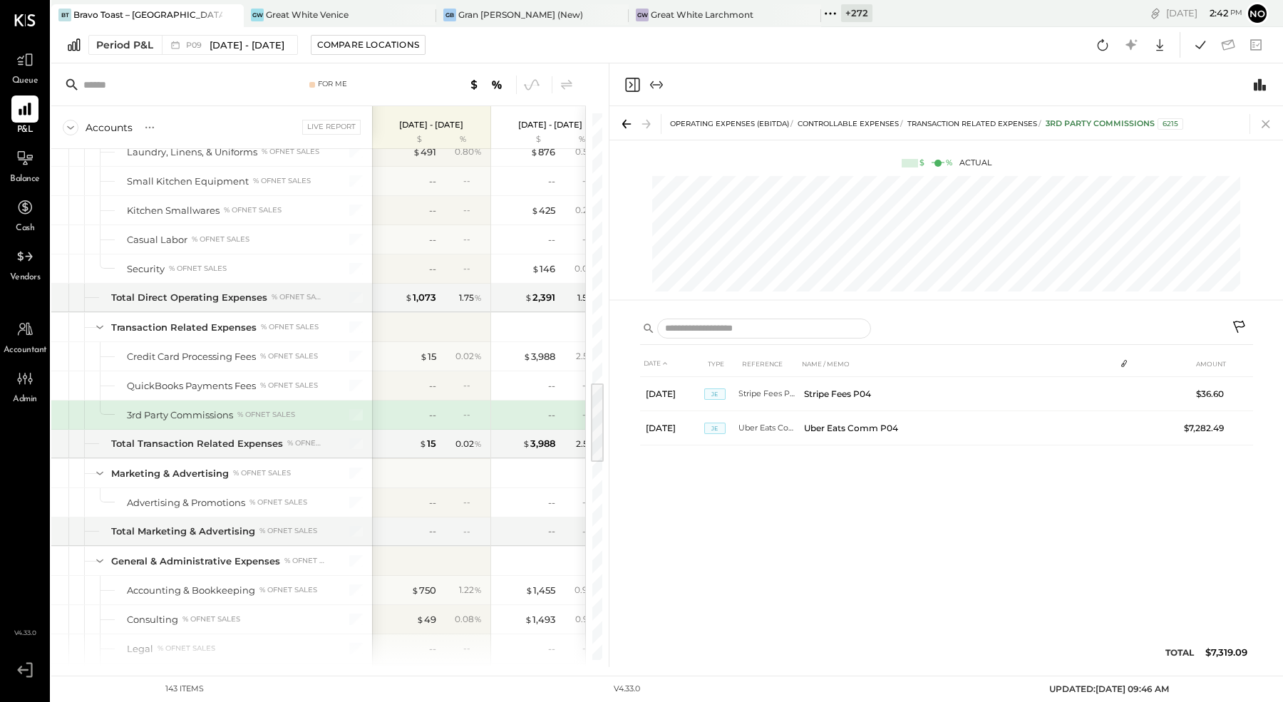
click at [1265, 118] on icon at bounding box center [1265, 124] width 20 height 20
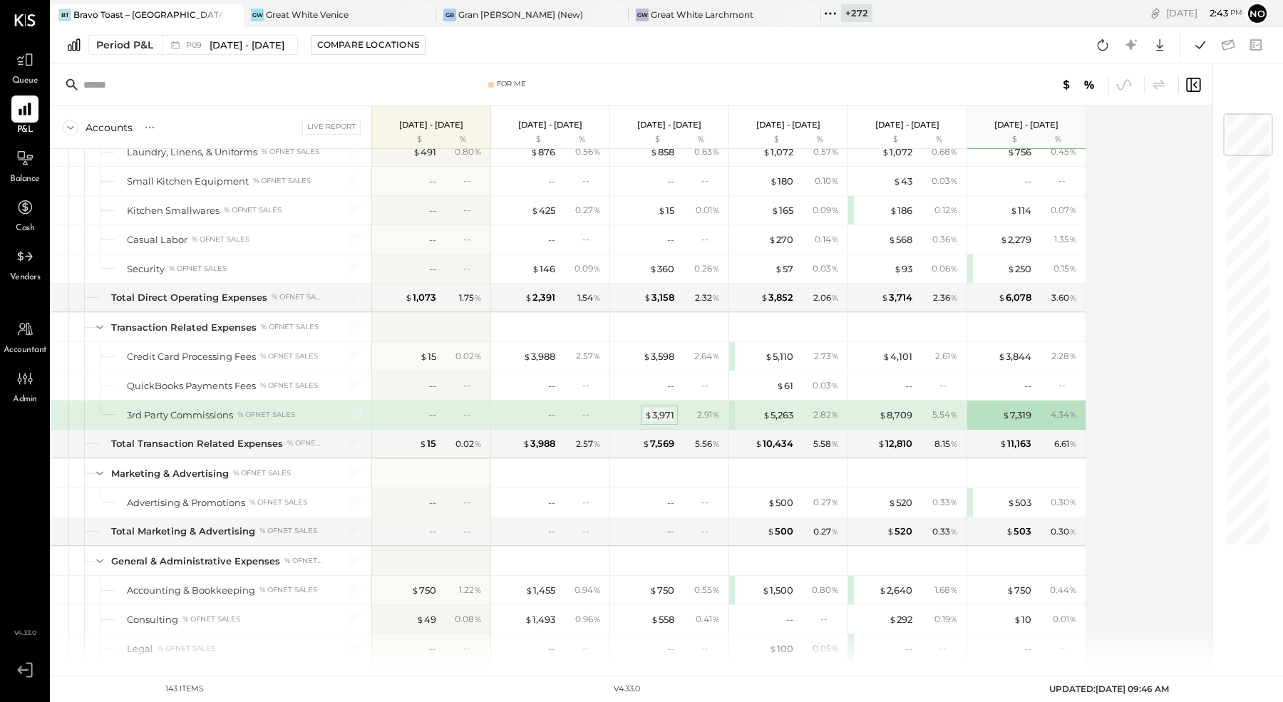
click at [665, 408] on div "$ 3,971" at bounding box center [659, 415] width 30 height 14
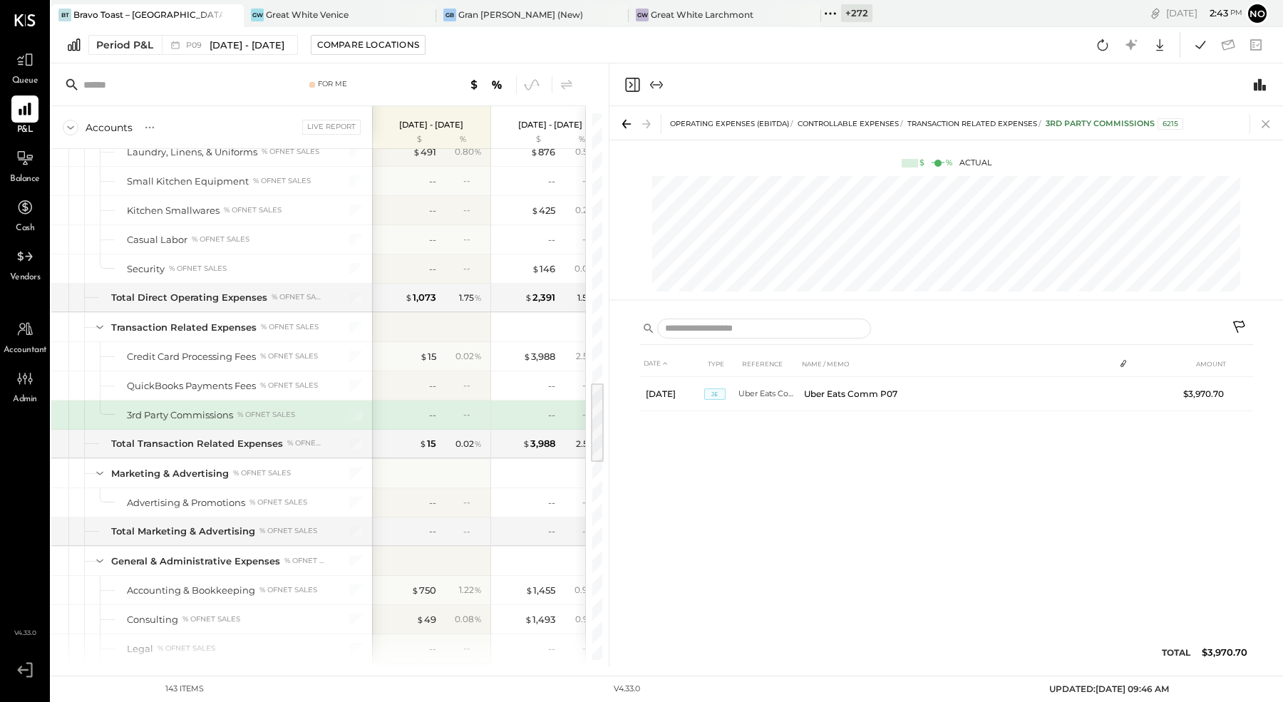
click at [1265, 128] on icon at bounding box center [1265, 124] width 20 height 20
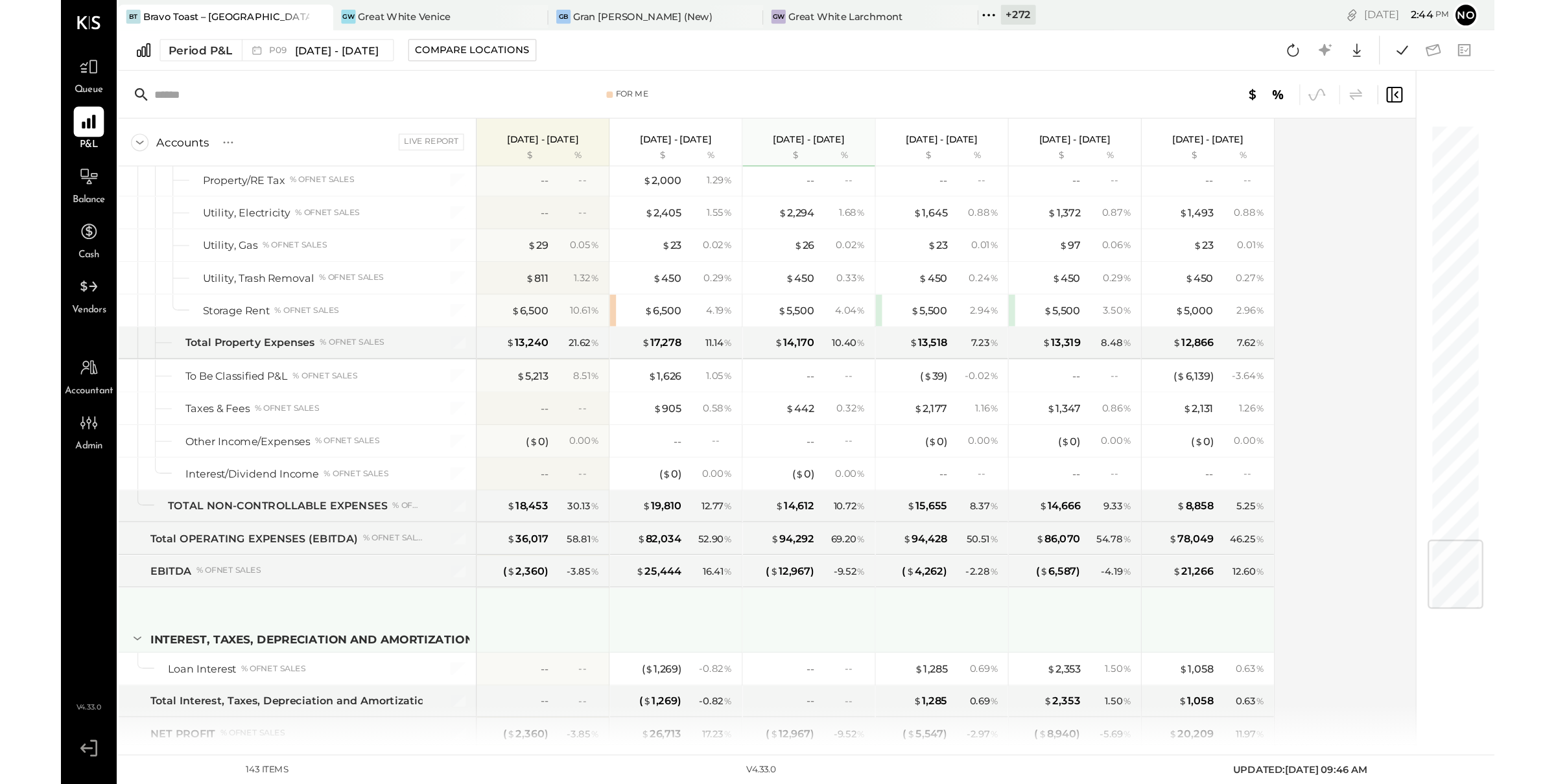
scroll to position [2823, 0]
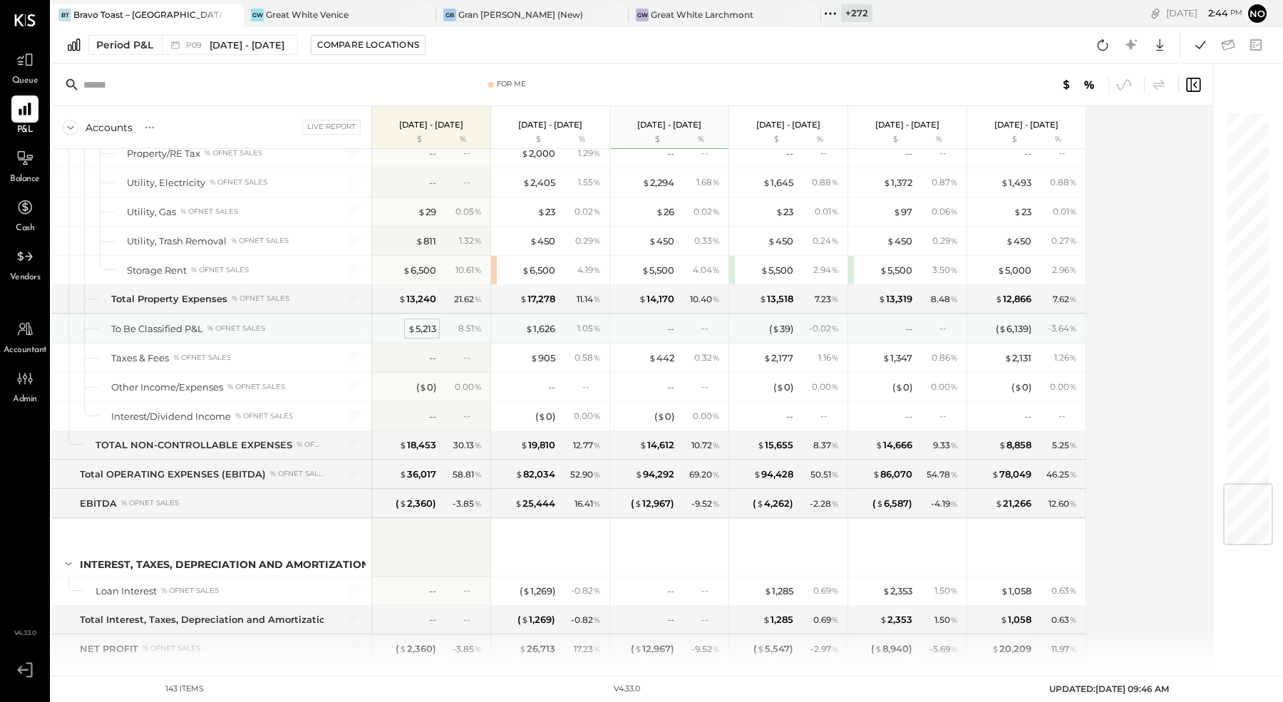
click at [417, 322] on div "$ 5,213" at bounding box center [422, 329] width 29 height 14
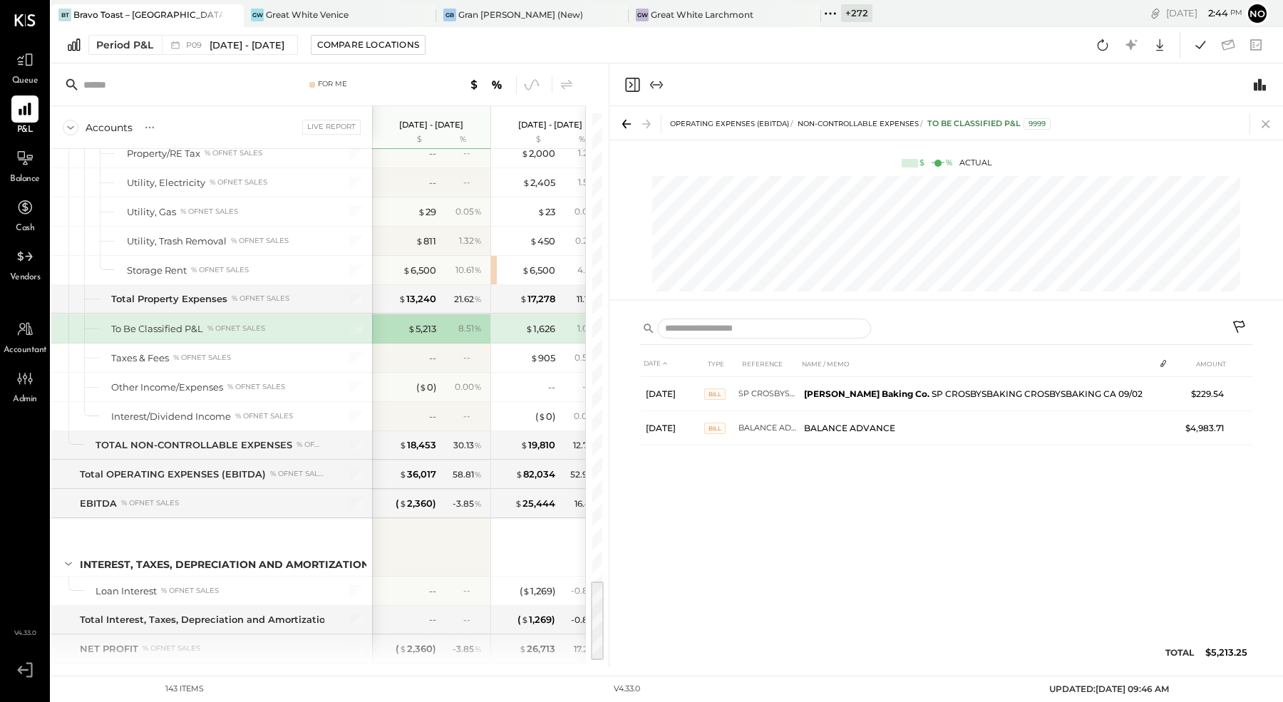
click at [1272, 125] on icon at bounding box center [1265, 124] width 20 height 20
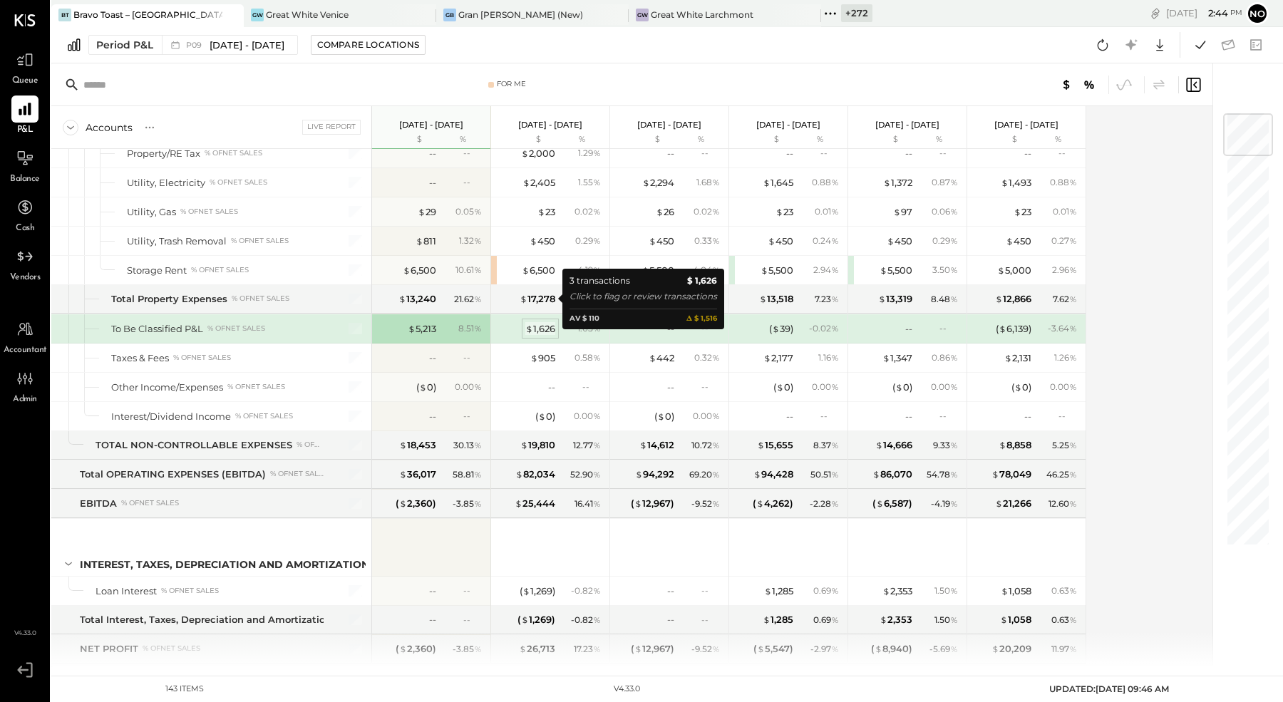
click at [534, 322] on div "$ 1,626" at bounding box center [540, 329] width 30 height 14
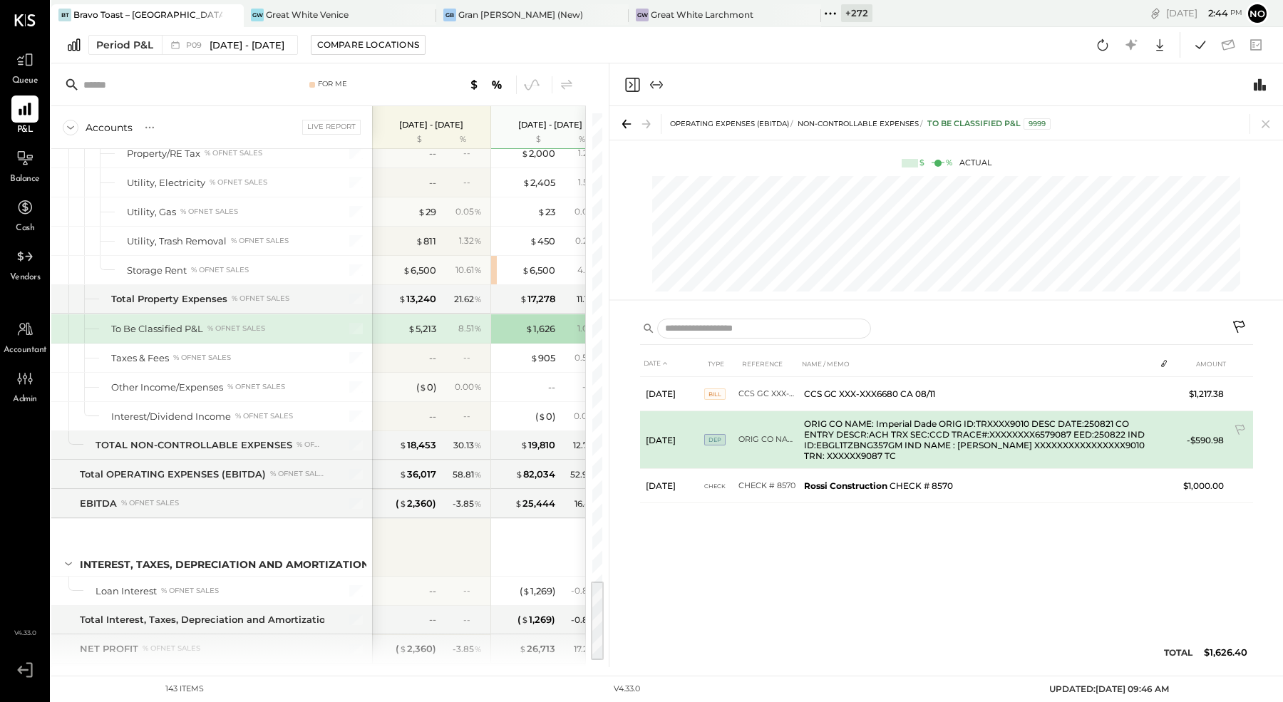
click at [846, 440] on td "ORIG CO NAME: Imperial Dade ORIG ID:TRXXXX9010 DESC DATE:250821 CO ENTRY DESCR:…" at bounding box center [976, 440] width 356 height 58
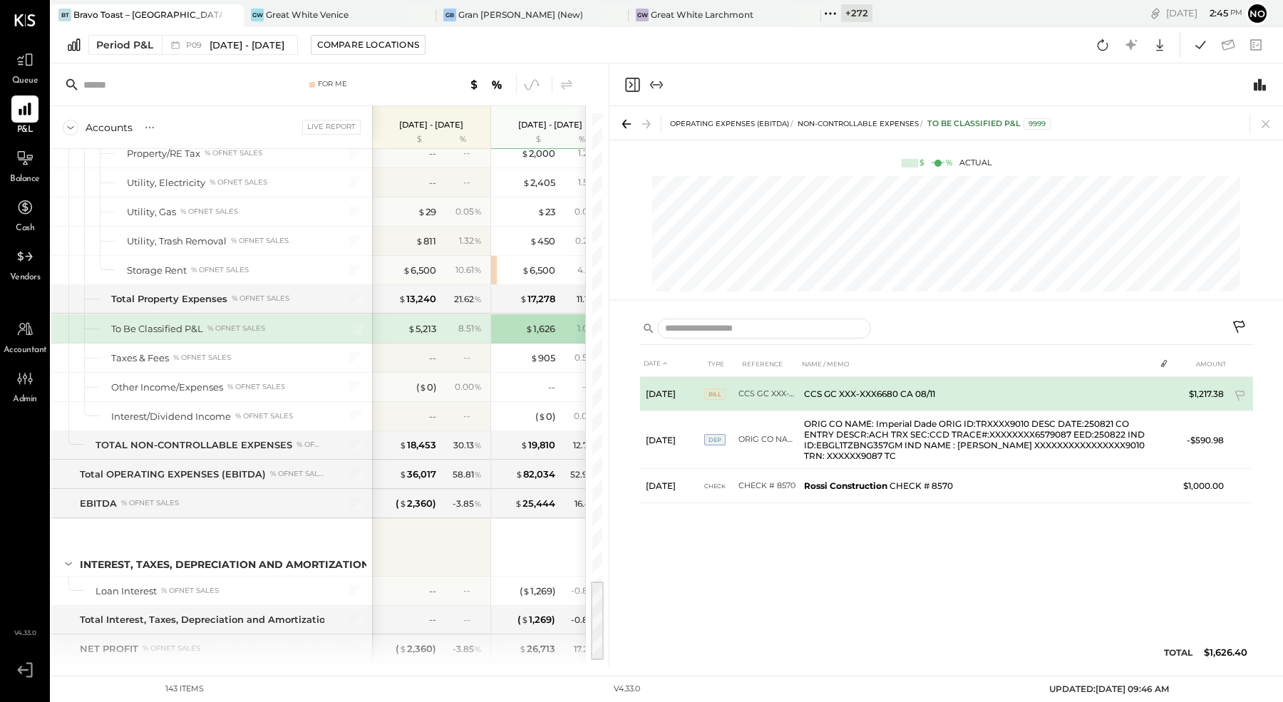
click at [847, 397] on td "CCS GC XXX-XXX6680 CA 08/11" at bounding box center [976, 394] width 356 height 34
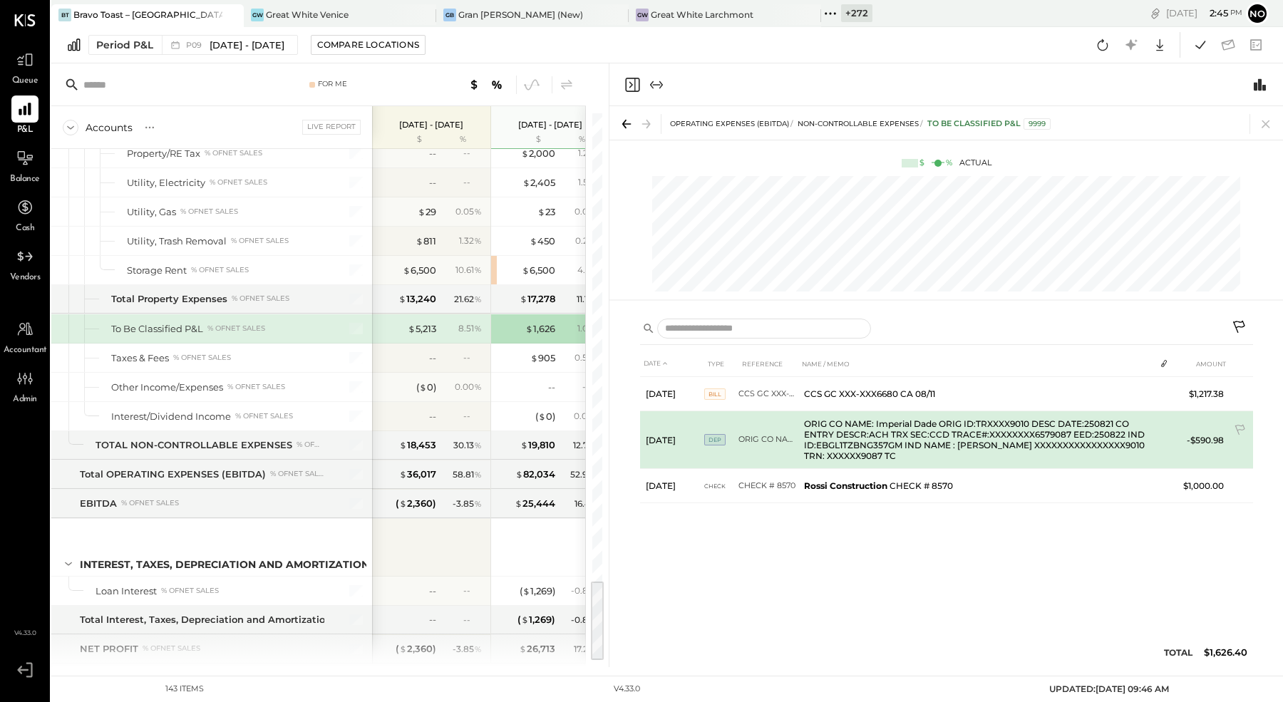
click at [834, 430] on td "ORIG CO NAME: Imperial Dade ORIG ID:TRXXXX9010 DESC DATE:250821 CO ENTRY DESCR:…" at bounding box center [976, 440] width 356 height 58
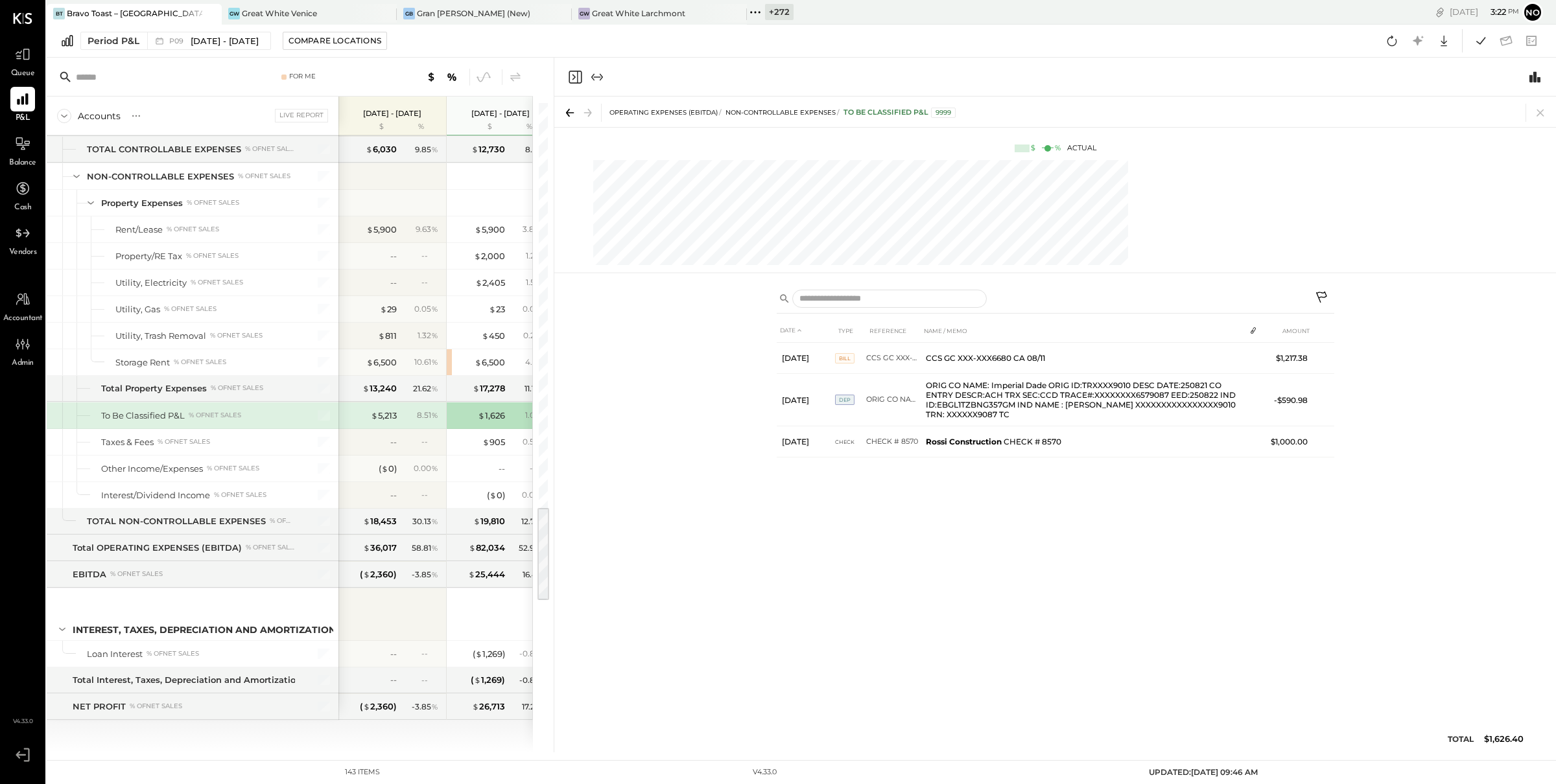
scroll to position [2725, 0]
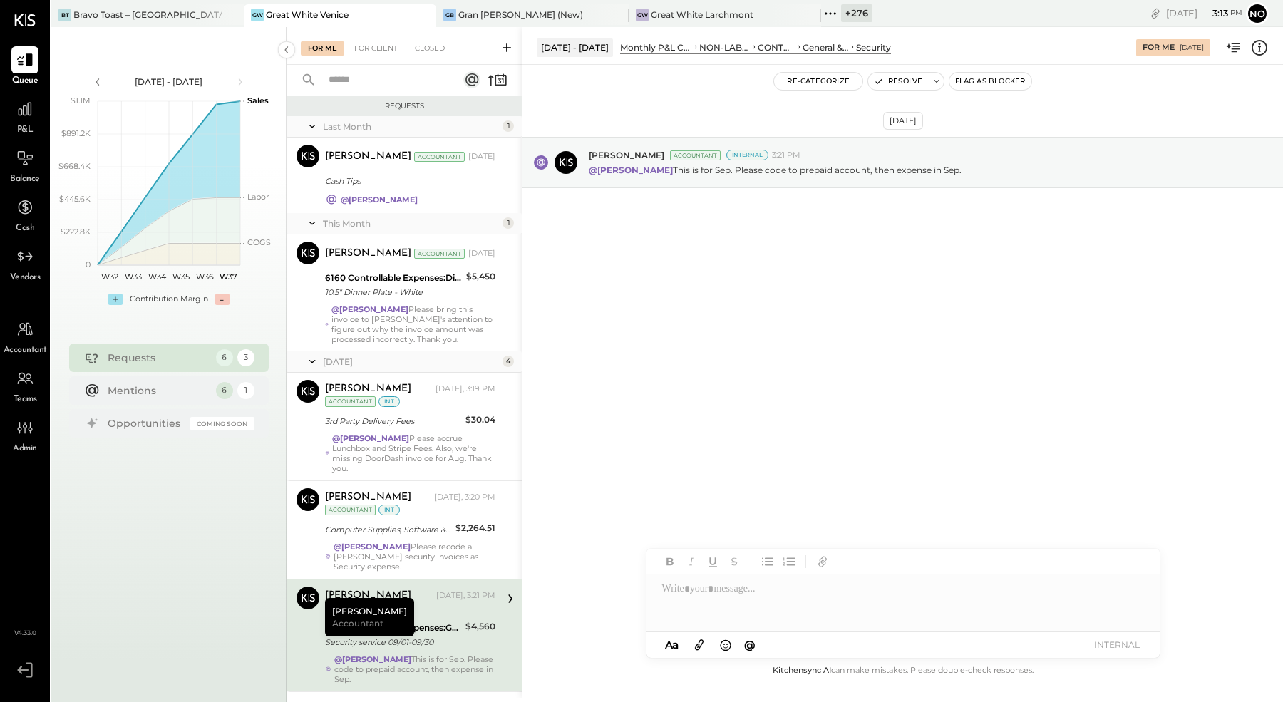
scroll to position [165, 0]
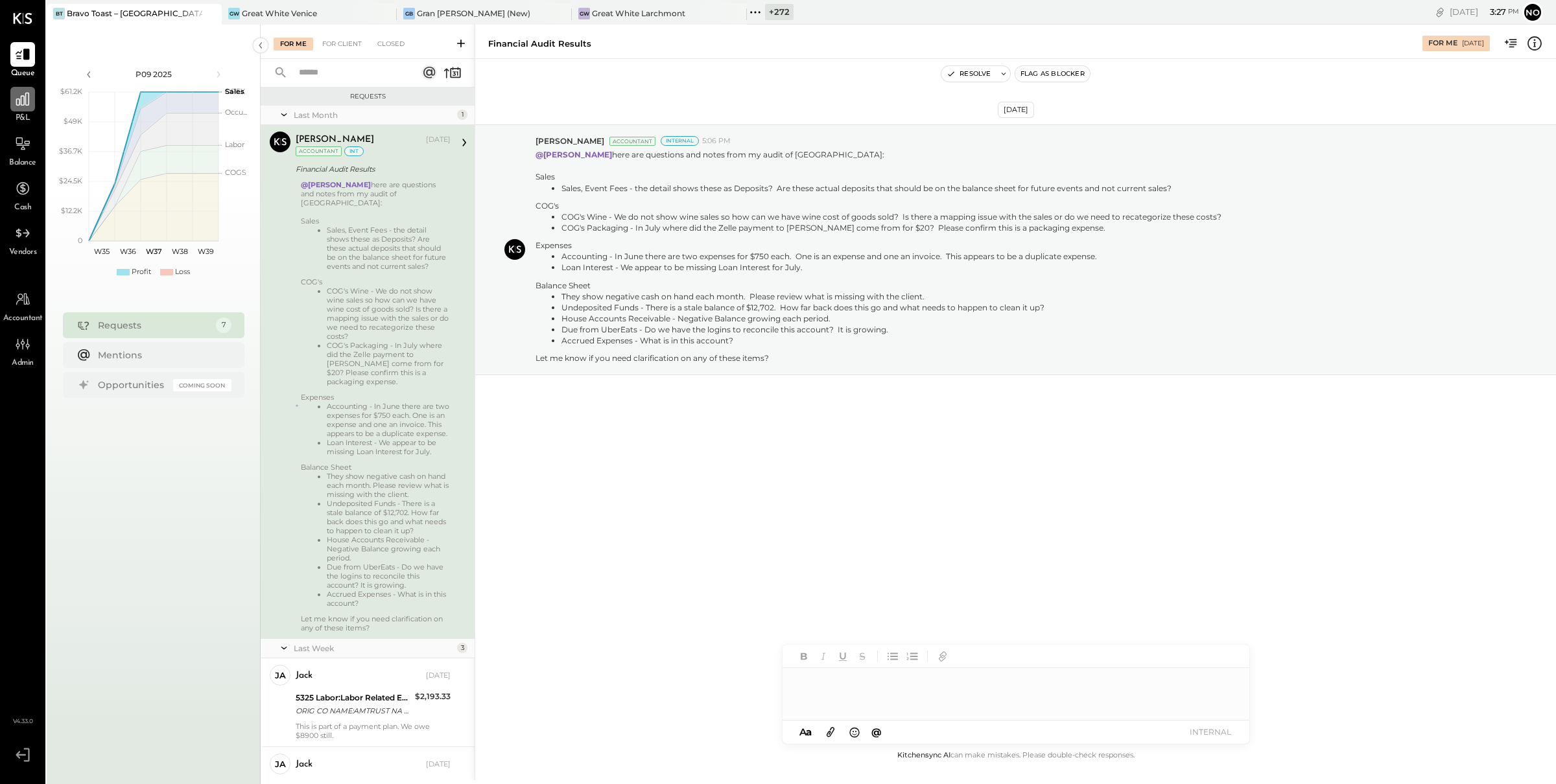
click at [23, 106] on icon at bounding box center [23, 99] width 17 height 17
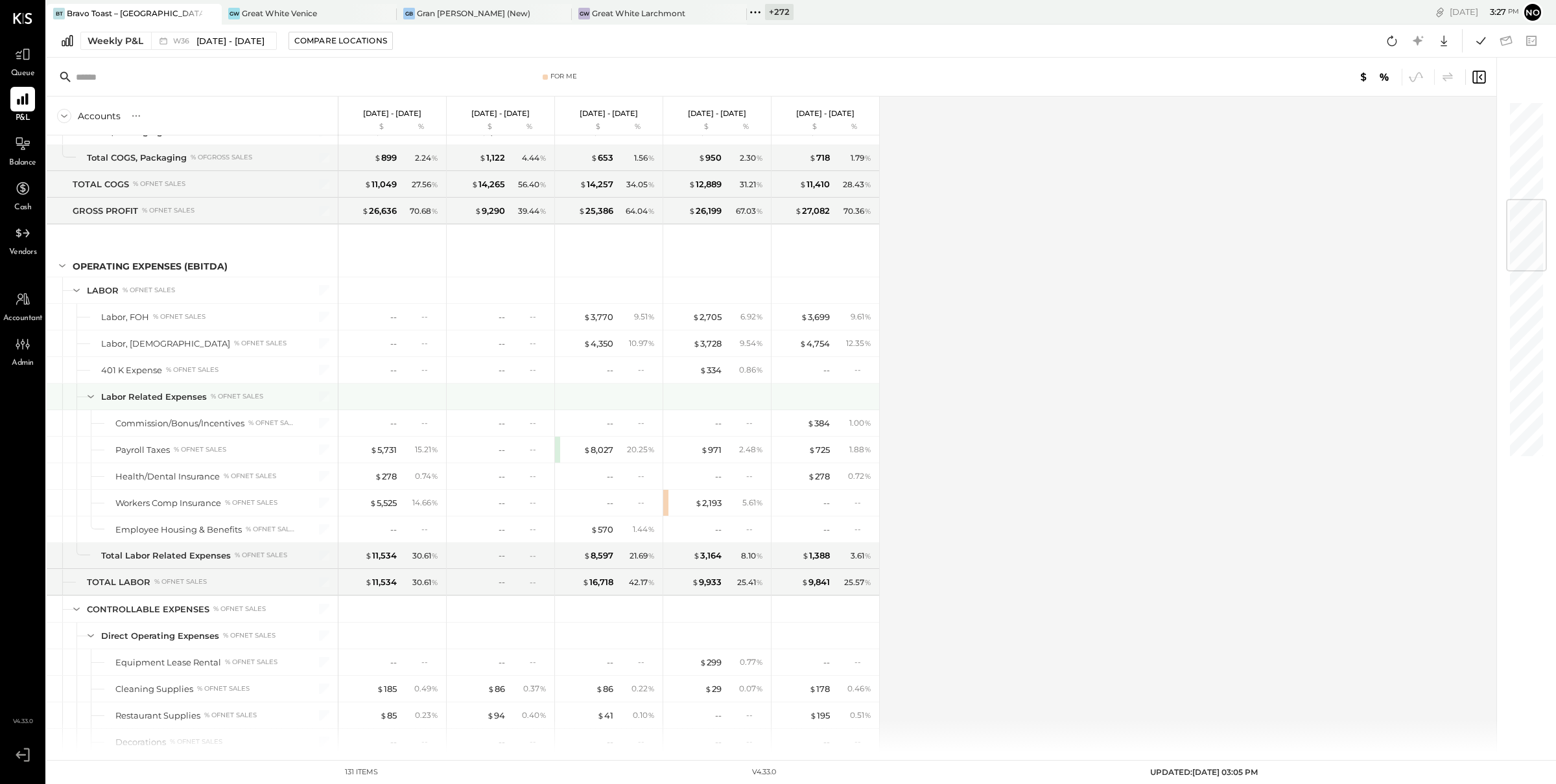
scroll to position [833, 0]
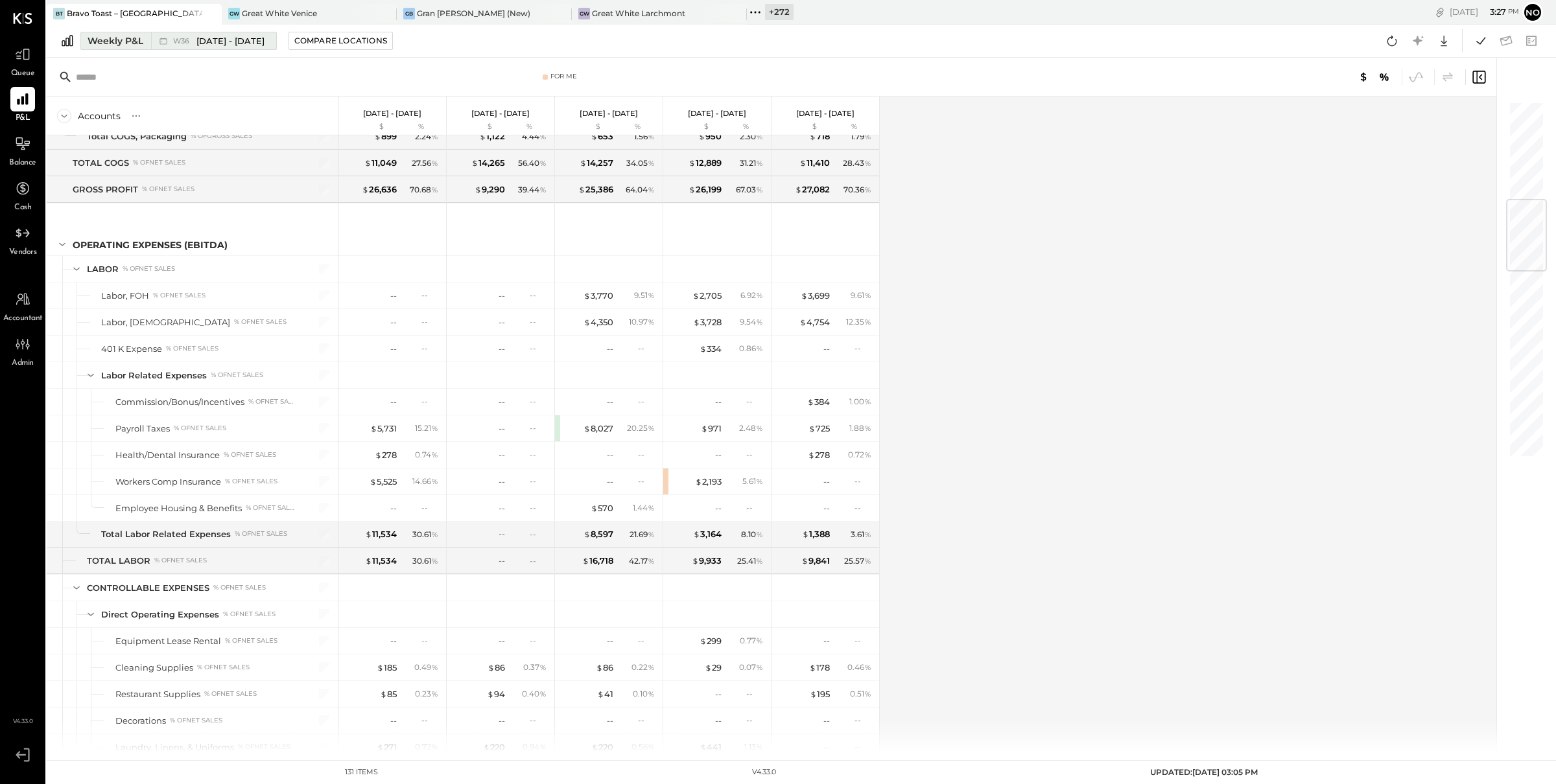
click at [170, 42] on div "W36 Sep 1 - 7, 2025" at bounding box center [210, 41] width 118 height 17
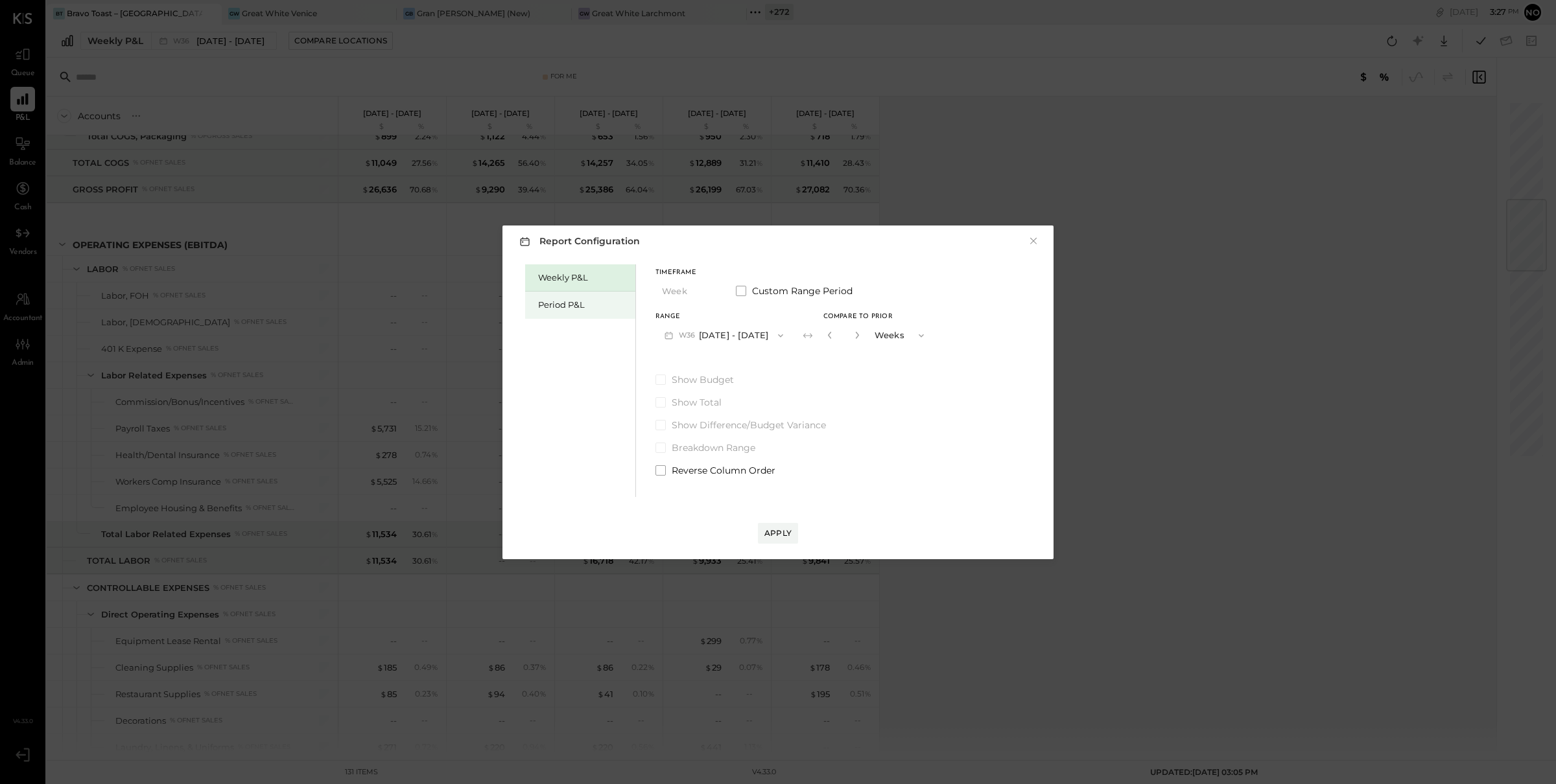
drag, startPoint x: 553, startPoint y: 299, endPoint x: 562, endPoint y: 306, distance: 11.4
click at [553, 300] on div "Period P&L" at bounding box center [583, 305] width 91 height 13
click at [743, 337] on button "P09 Aug 25 - Sep 28, 2025" at bounding box center [722, 336] width 135 height 24
click at [723, 360] on span "[DATE] - [DATE]" at bounding box center [717, 364] width 62 height 11
click at [847, 334] on div "Compare" at bounding box center [826, 335] width 42 height 11
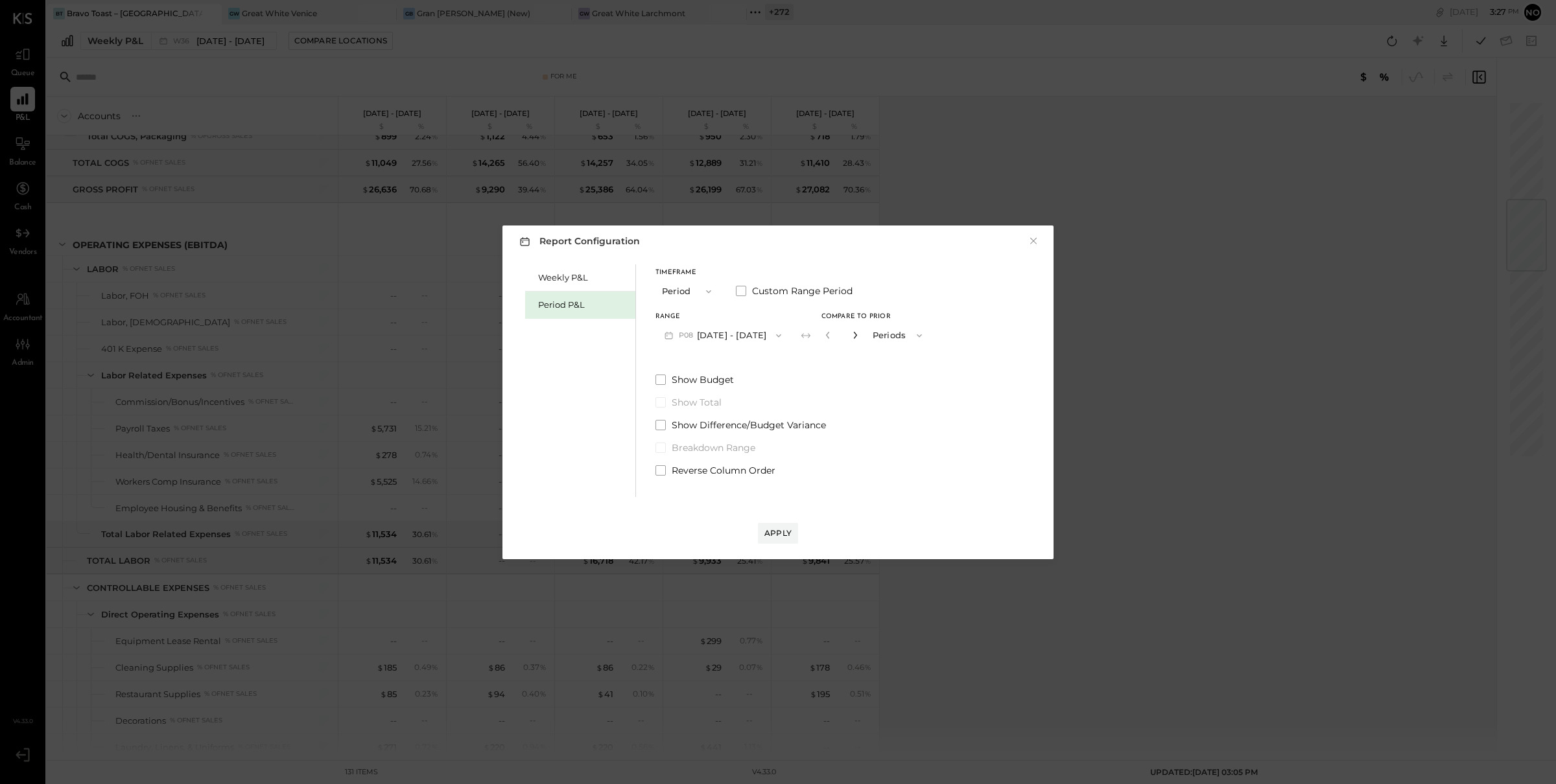
click at [859, 337] on icon "button" at bounding box center [855, 335] width 8 height 8
click at [859, 337] on icon "button" at bounding box center [855, 335] width 8 height 8
type input "*"
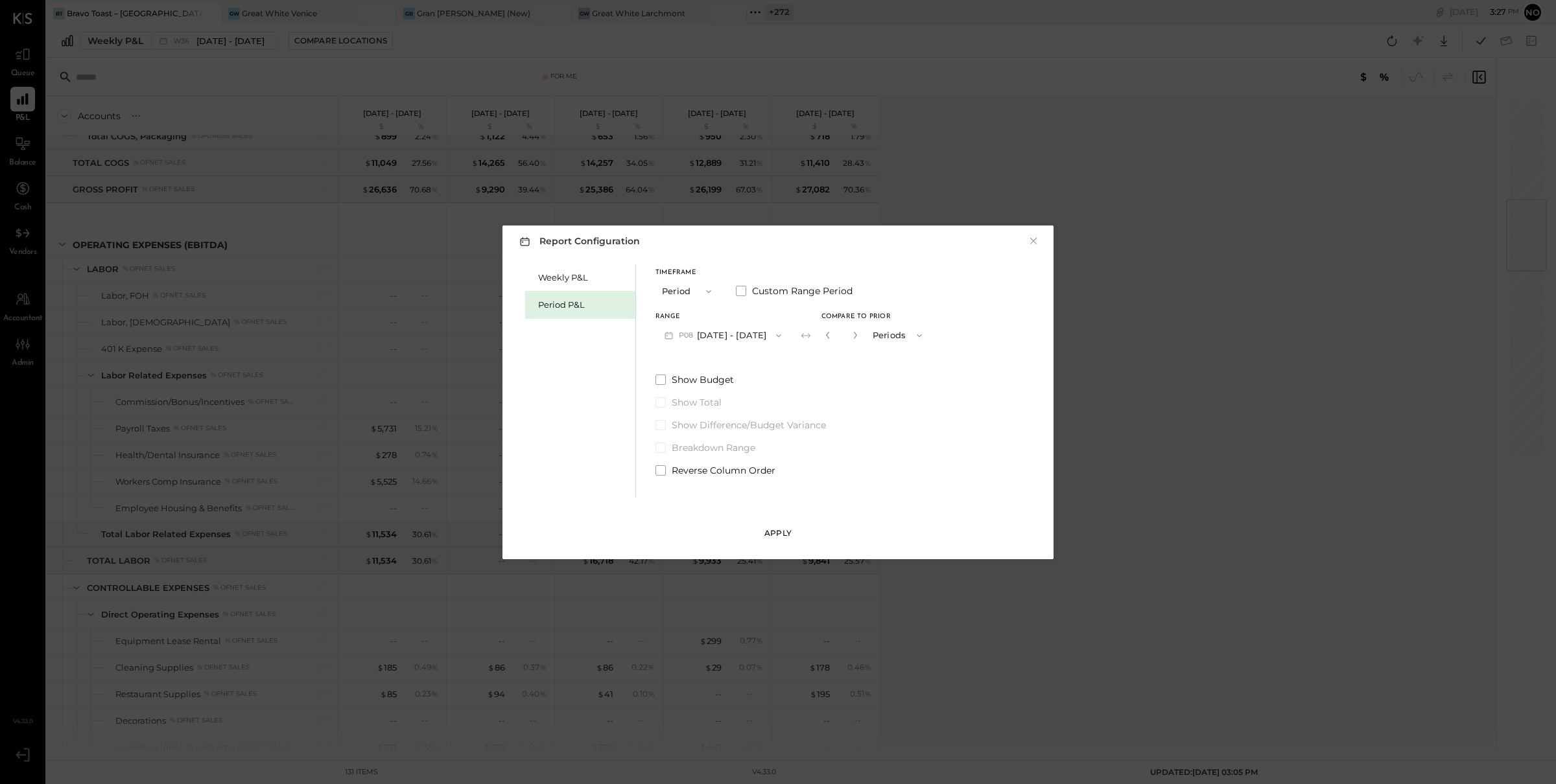
click at [785, 530] on div "Apply" at bounding box center [778, 533] width 27 height 11
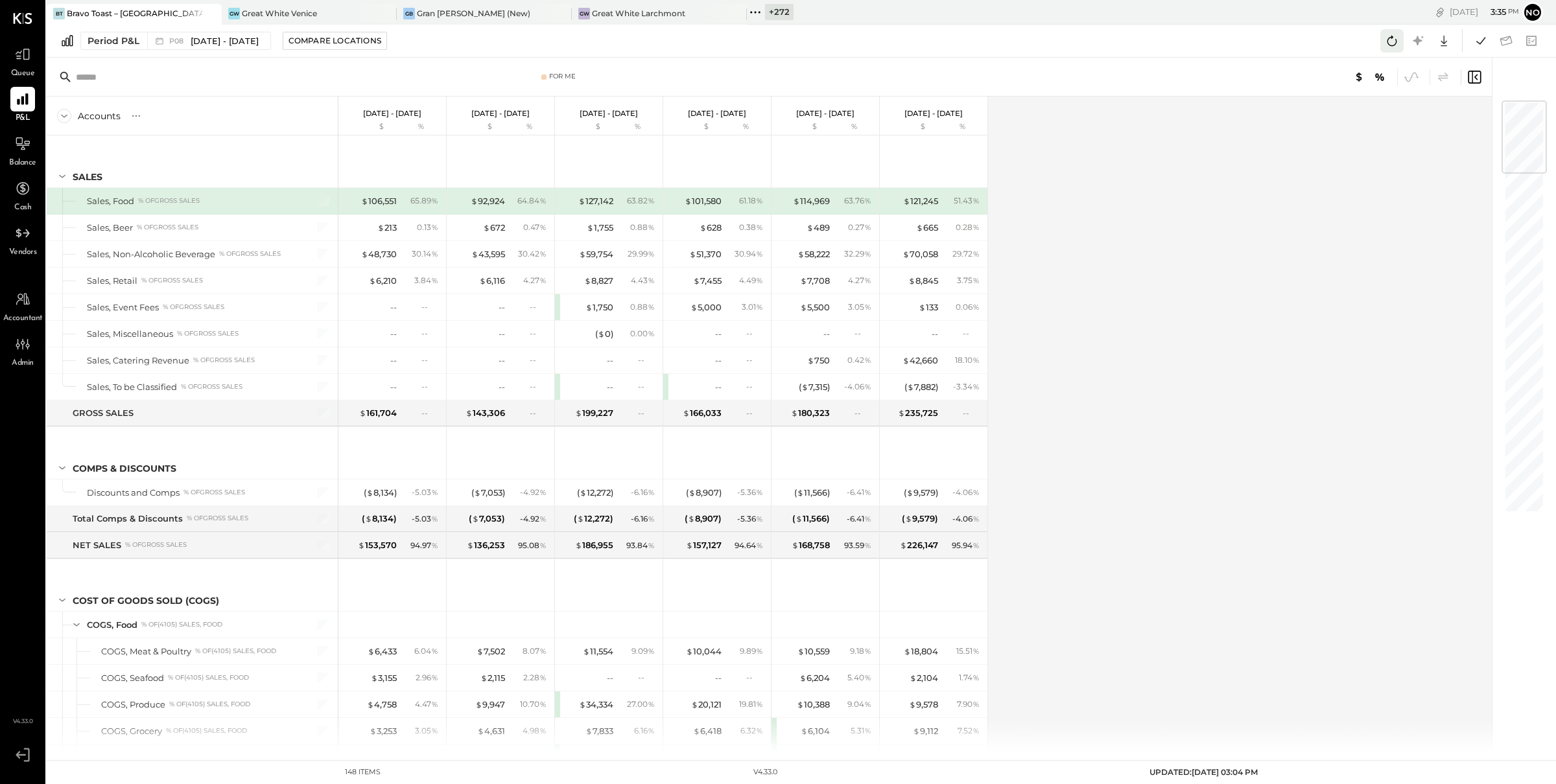
click at [1395, 44] on icon at bounding box center [1392, 40] width 10 height 10
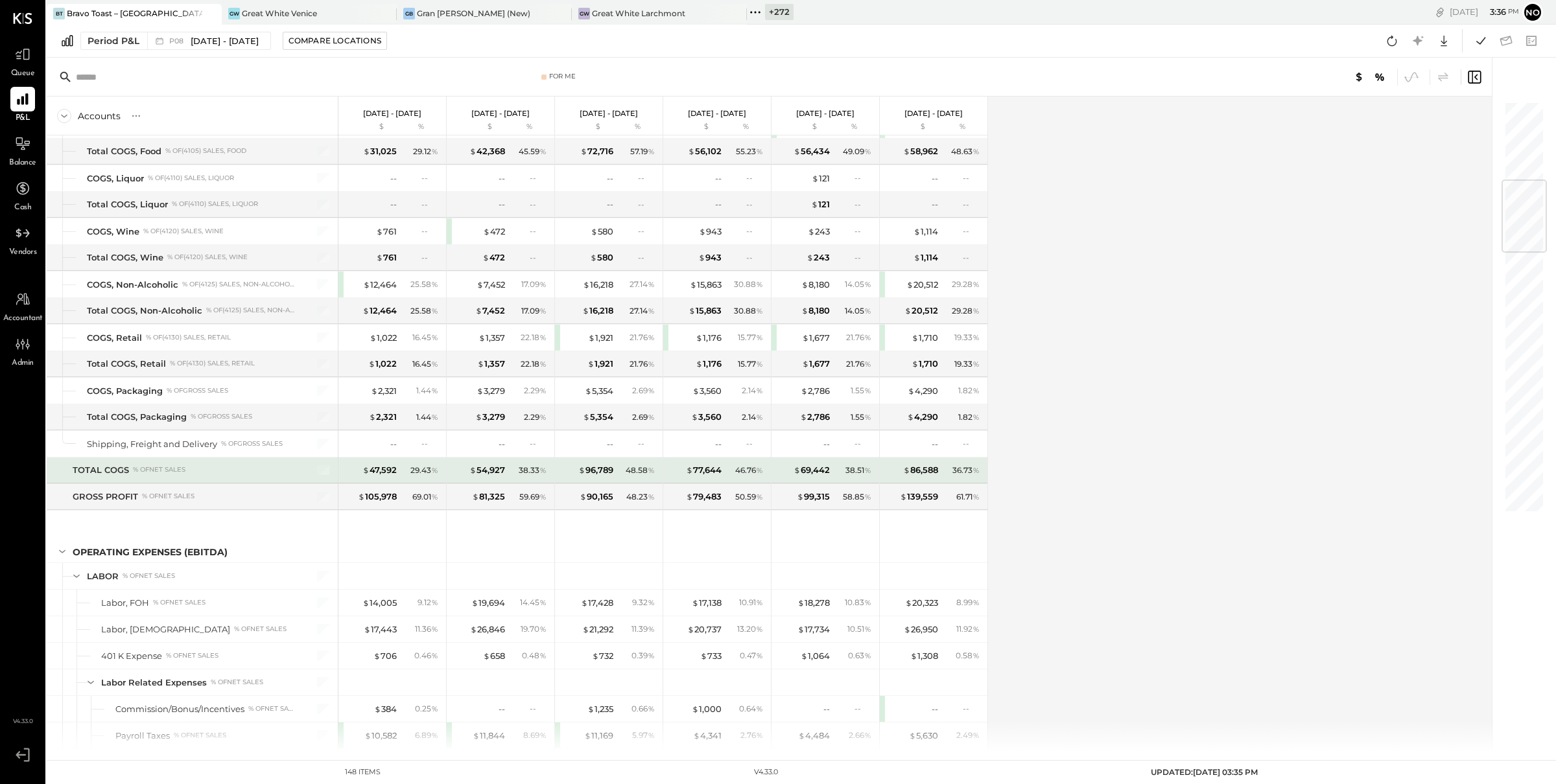
scroll to position [669, 0]
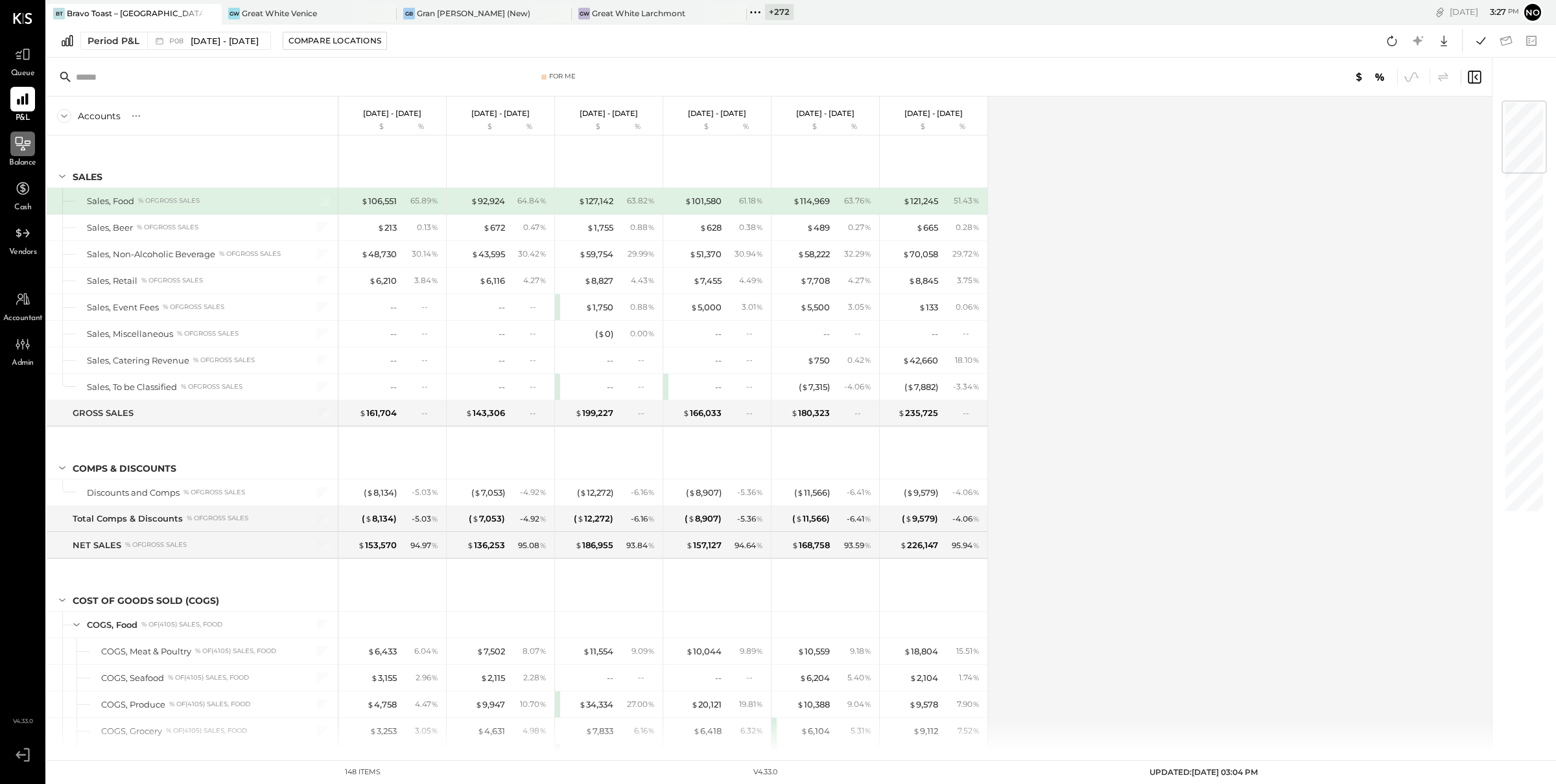
click at [17, 143] on icon at bounding box center [23, 144] width 17 height 17
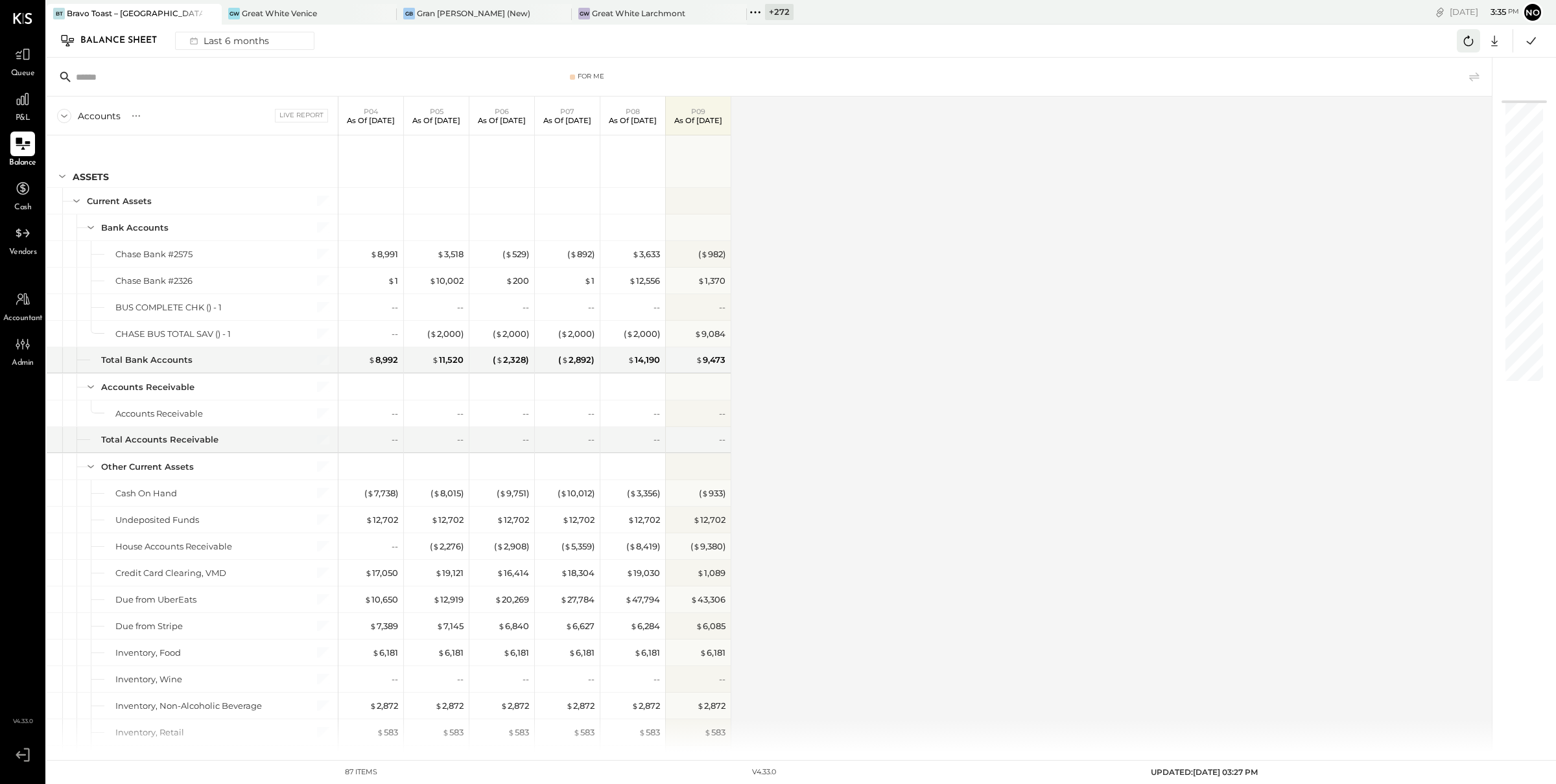
click at [1476, 41] on icon at bounding box center [1469, 41] width 17 height 17
